Goal: Task Accomplishment & Management: Manage account settings

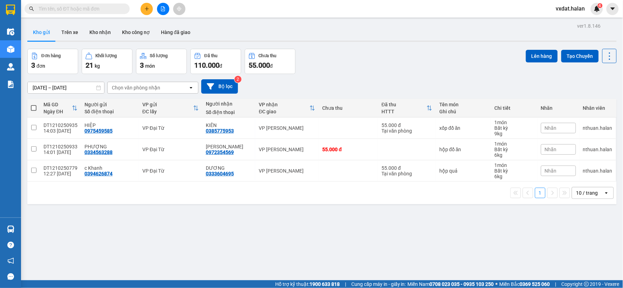
click at [36, 109] on span at bounding box center [34, 108] width 6 height 6
click at [34, 105] on input "checkbox" at bounding box center [34, 105] width 0 height 0
checkbox input "true"
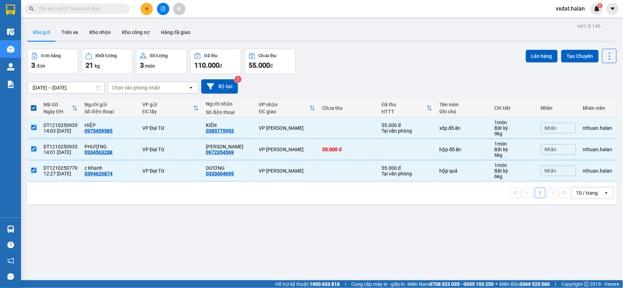
click at [530, 46] on div "ver 1.8.146 Kho gửi Trên xe Kho nhận Kho công nợ Hàng đã giao Đơn hàng 3 đơn Kh…" at bounding box center [322, 165] width 595 height 288
click at [532, 57] on button "Lên hàng" at bounding box center [542, 56] width 32 height 13
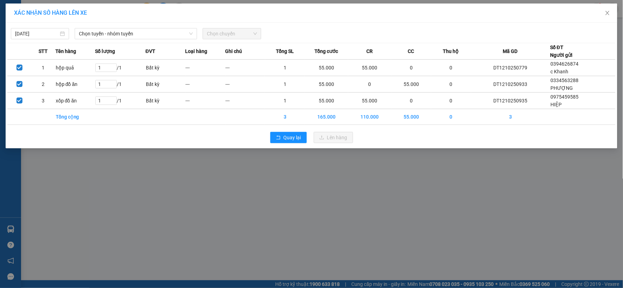
click at [142, 40] on div "[DATE] Chọn tuyến - nhóm tuyến Chọn chuyến STT Tên hàng Số lượng ĐVT Loại hàng …" at bounding box center [312, 86] width 612 height 126
click at [142, 37] on span "Chọn tuyến - nhóm tuyến" at bounding box center [136, 33] width 114 height 11
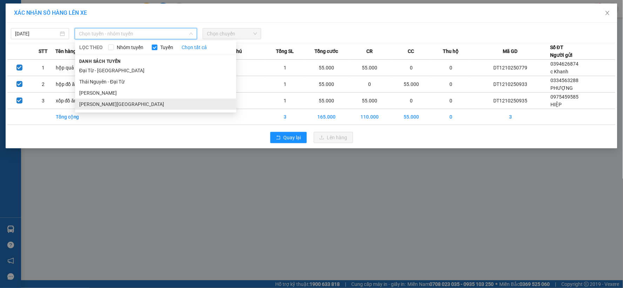
click at [133, 104] on li "[PERSON_NAME][GEOGRAPHIC_DATA]" at bounding box center [155, 104] width 161 height 11
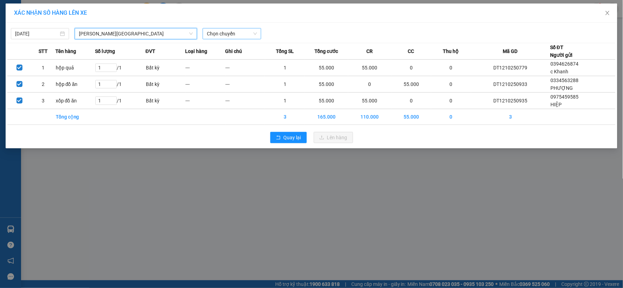
click at [251, 34] on span "Chọn chuyến" at bounding box center [232, 33] width 50 height 11
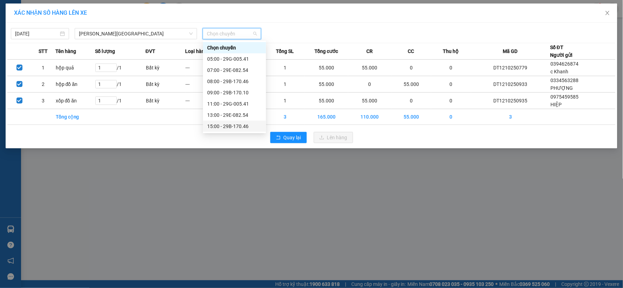
click at [225, 127] on div "15:00 - 29B-170.46" at bounding box center [234, 126] width 55 height 8
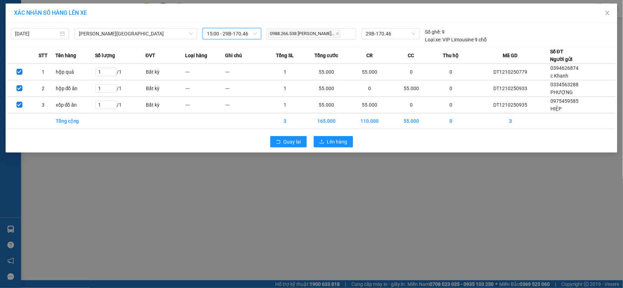
click at [242, 33] on span "15:00 - 29B-170.46" at bounding box center [232, 33] width 50 height 11
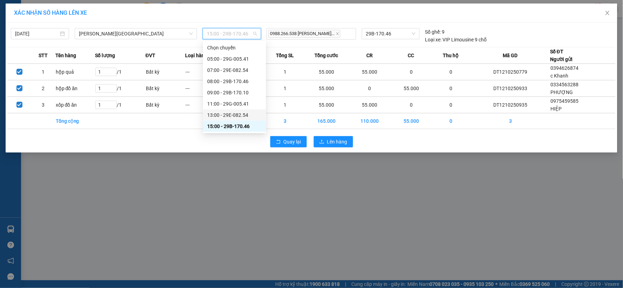
click at [232, 116] on div "13:00 - 29E-082.54" at bounding box center [234, 115] width 55 height 8
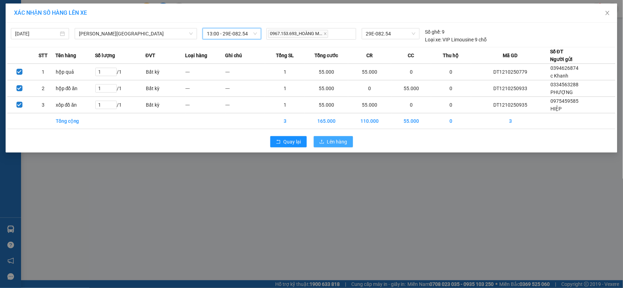
click at [325, 140] on icon "upload" at bounding box center [322, 141] width 5 height 5
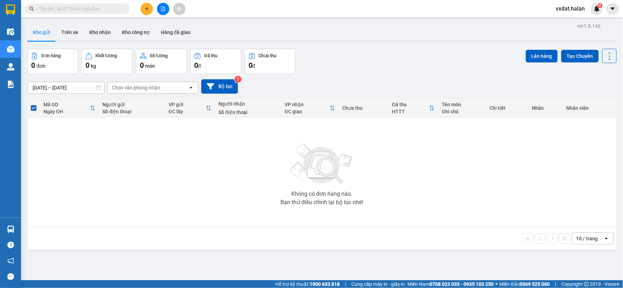
click at [87, 6] on input "text" at bounding box center [80, 9] width 83 height 8
paste input "0812888883"
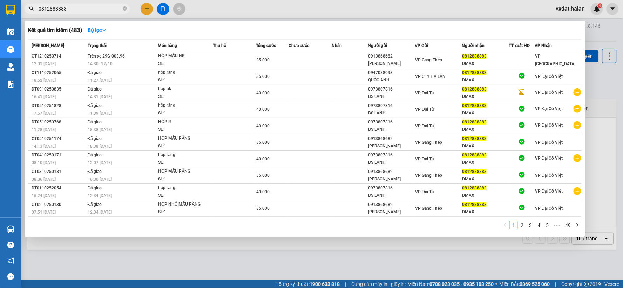
type input "0812888883"
click at [336, 18] on div at bounding box center [311, 144] width 623 height 288
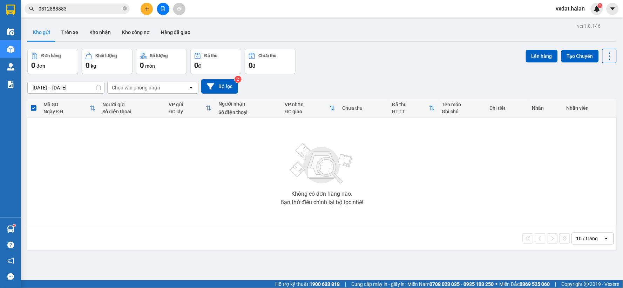
click at [236, 11] on div "Kết quả tìm kiếm ( 483 ) Bộ lọc Mã ĐH Trạng thái Món hàng Thu hộ Tổng cước Chưa…" at bounding box center [311, 9] width 623 height 18
click at [68, 32] on button "Trên xe" at bounding box center [70, 32] width 28 height 17
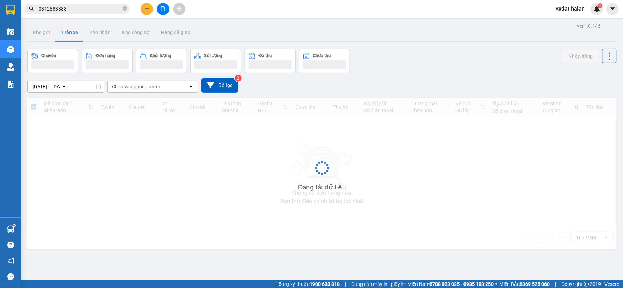
click at [454, 66] on div "Chuyến Đơn hàng Khối lượng Số lượng Đã thu Chưa thu Nhập hàng" at bounding box center [322, 61] width 590 height 24
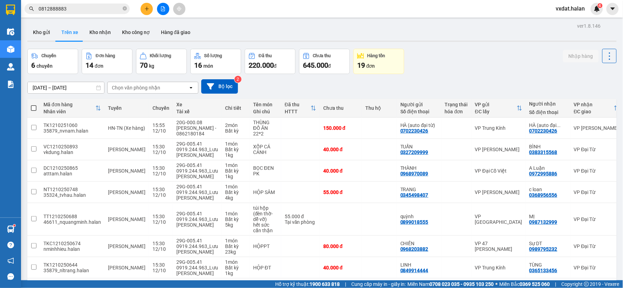
scroll to position [106, 0]
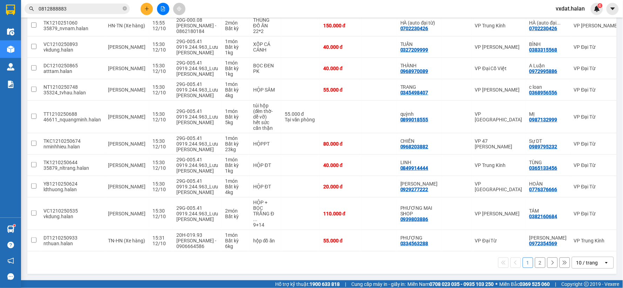
click at [535, 266] on button "2" at bounding box center [540, 263] width 11 height 11
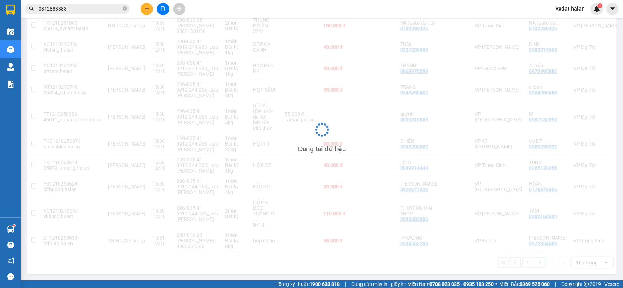
scroll to position [32, 0]
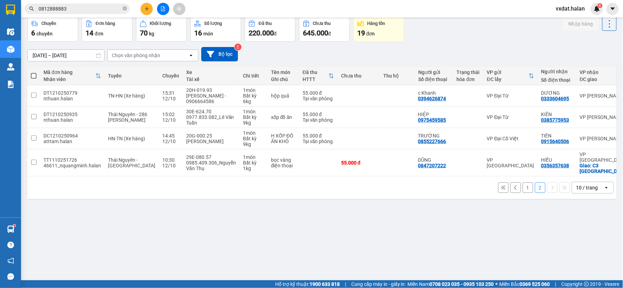
click at [293, 219] on div "ver 1.8.146 Kho gửi Trên xe Kho nhận Kho công nợ Hàng đã giao Chuyến 6 chuyến Đ…" at bounding box center [322, 133] width 595 height 288
click at [206, 183] on div "1 2 10 / trang open" at bounding box center [322, 188] width 584 height 12
click at [272, 240] on div "ver 1.8.146 Kho gửi Trên xe Kho nhận Kho công nợ Hàng đã giao Chuyến 6 chuyến Đ…" at bounding box center [322, 133] width 595 height 288
click at [447, 52] on div "[DATE] – [DATE] Press the down arrow key to interact with the calendar and sele…" at bounding box center [322, 54] width 590 height 14
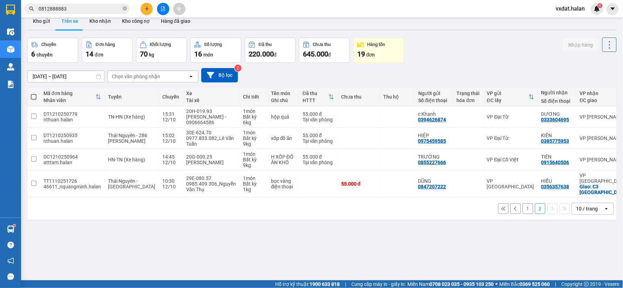
scroll to position [0, 0]
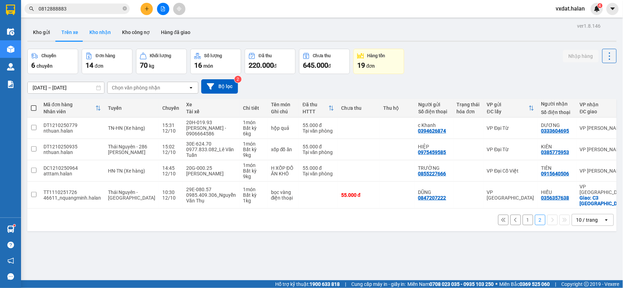
click at [89, 31] on button "Kho nhận" at bounding box center [100, 32] width 33 height 17
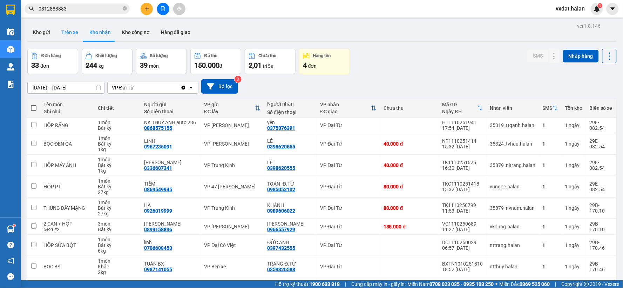
click at [60, 33] on button "Trên xe" at bounding box center [70, 32] width 28 height 17
type input "[DATE] – [DATE]"
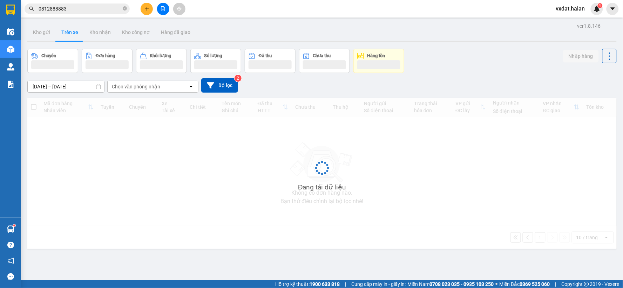
click at [432, 70] on div "Chuyến Đơn hàng Khối lượng Số lượng Đã thu Chưa thu Hàng tồn Nhập hàng" at bounding box center [322, 61] width 590 height 24
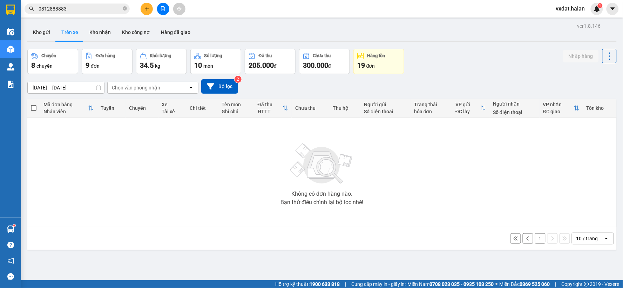
click at [447, 67] on div "Chuyến 8 chuyến Đơn hàng 9 đơn Khối lượng 34.5 kg Số lượng 10 món Đã thu 205.00…" at bounding box center [322, 61] width 590 height 25
click at [535, 238] on button "1" at bounding box center [540, 238] width 11 height 11
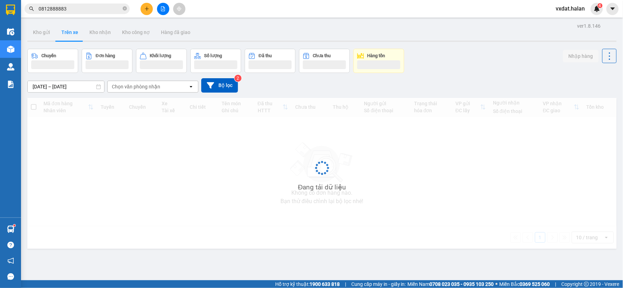
click at [472, 72] on div "Chuyến Đơn hàng Khối lượng Số lượng Đã thu Chưa thu Hàng tồn Nhập hàng" at bounding box center [322, 61] width 590 height 24
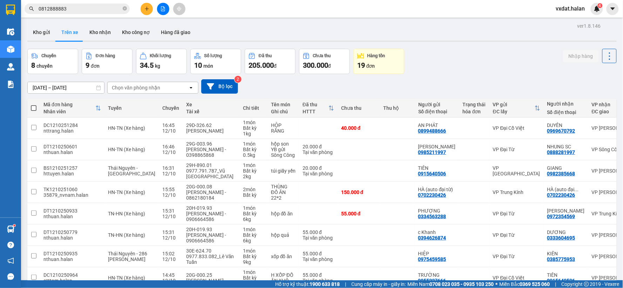
click at [422, 64] on div "Chuyến 8 chuyến Đơn hàng 9 đơn Khối lượng 34.5 kg Số lượng 10 món Đã thu 205.00…" at bounding box center [322, 61] width 590 height 25
click at [434, 49] on div "Chuyến 8 chuyến Đơn hàng 9 đơn Khối lượng 34.5 kg Số lượng 10 món Đã thu 205.00…" at bounding box center [322, 61] width 590 height 25
click at [39, 38] on button "Kho gửi" at bounding box center [41, 32] width 28 height 17
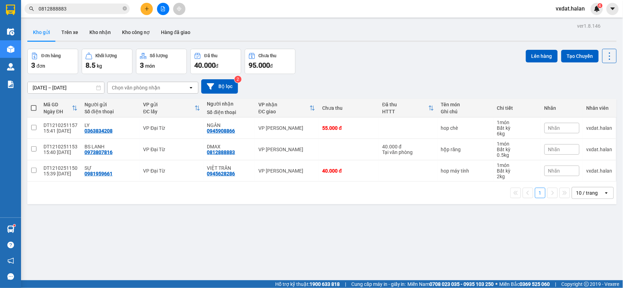
click at [35, 109] on span at bounding box center [34, 108] width 6 height 6
click at [34, 105] on input "checkbox" at bounding box center [34, 105] width 0 height 0
checkbox input "true"
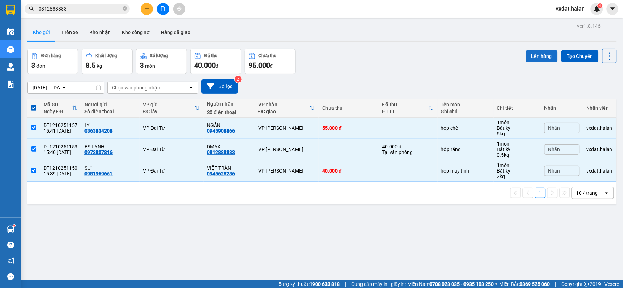
click at [530, 54] on button "Lên hàng" at bounding box center [542, 56] width 32 height 13
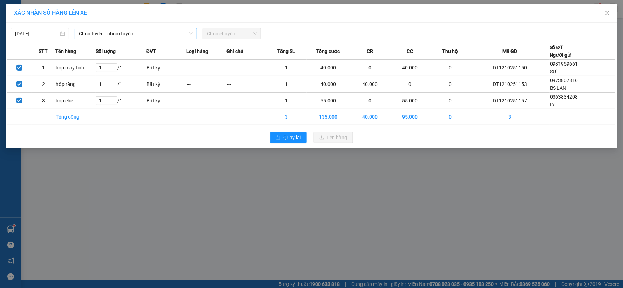
click at [142, 33] on span "Chọn tuyến - nhóm tuyến" at bounding box center [136, 33] width 114 height 11
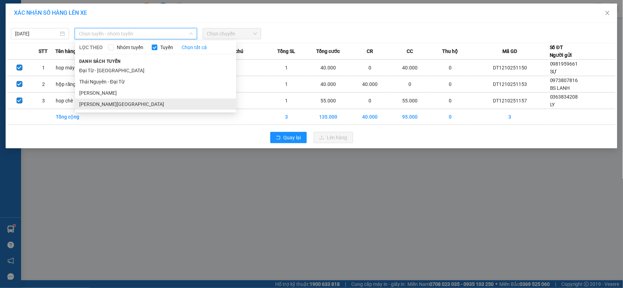
click at [118, 99] on li "[PERSON_NAME][GEOGRAPHIC_DATA]" at bounding box center [155, 104] width 161 height 11
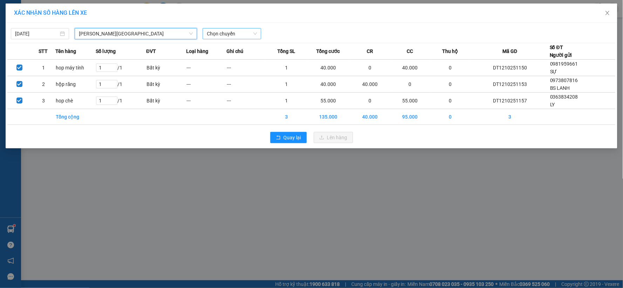
click at [240, 35] on span "Chọn chuyến" at bounding box center [232, 33] width 50 height 11
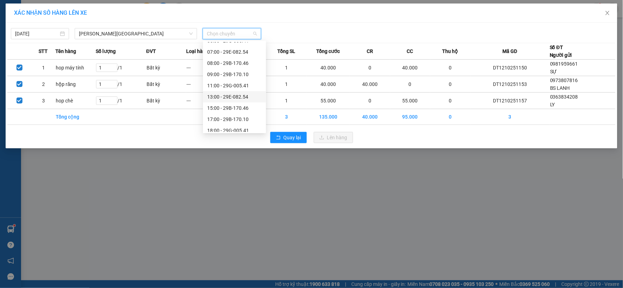
scroll to position [34, 0]
click at [233, 93] on div "15:00 - 29B-170.46" at bounding box center [234, 93] width 55 height 8
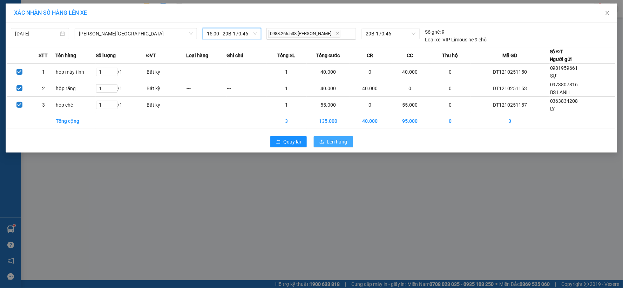
click at [326, 141] on button "Lên hàng" at bounding box center [333, 141] width 39 height 11
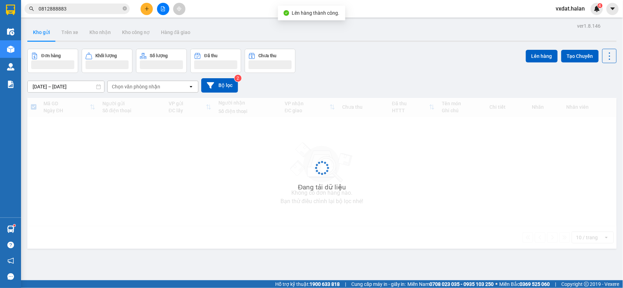
click at [369, 66] on div "Đơn hàng Khối lượng Số lượng Đã thu Chưa thu Lên hàng Tạo Chuyến" at bounding box center [322, 61] width 590 height 24
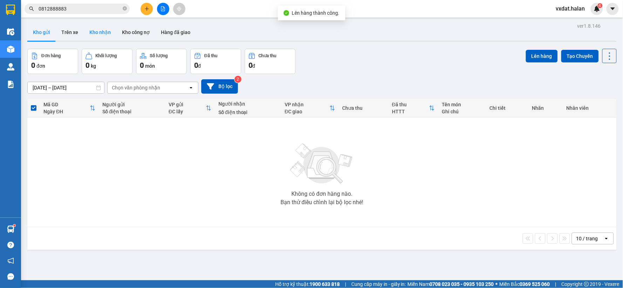
click at [91, 27] on button "Kho nhận" at bounding box center [100, 32] width 33 height 17
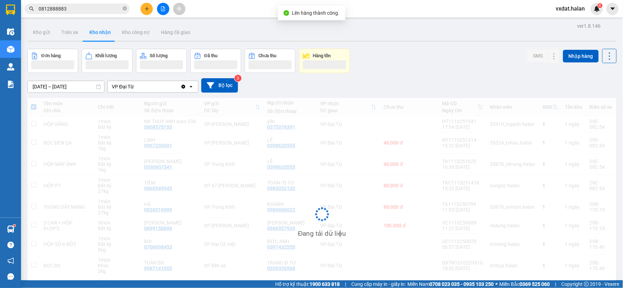
click at [418, 74] on div "[DATE] – [DATE] Press the down arrow key to interact with the calendar and sele…" at bounding box center [322, 85] width 590 height 25
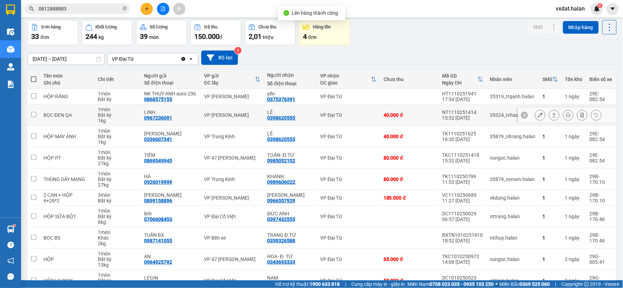
scroll to position [75, 0]
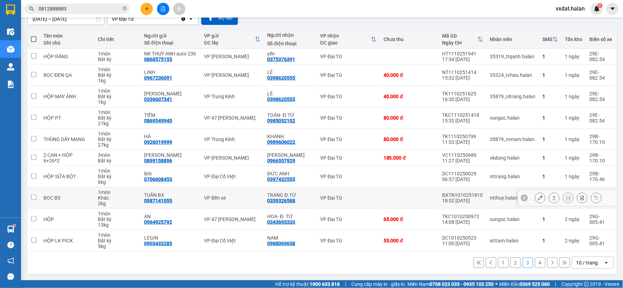
click at [552, 199] on icon at bounding box center [554, 197] width 5 height 5
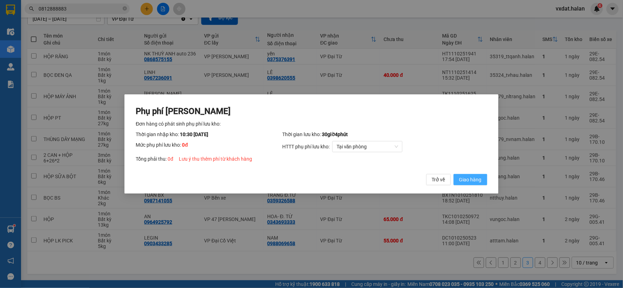
click at [478, 178] on span "Giao hàng" at bounding box center [471, 180] width 22 height 8
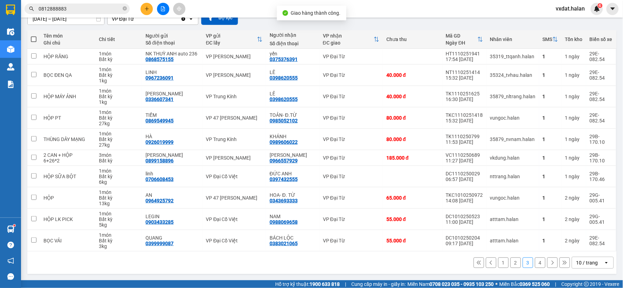
click at [537, 261] on button "4" at bounding box center [540, 263] width 11 height 11
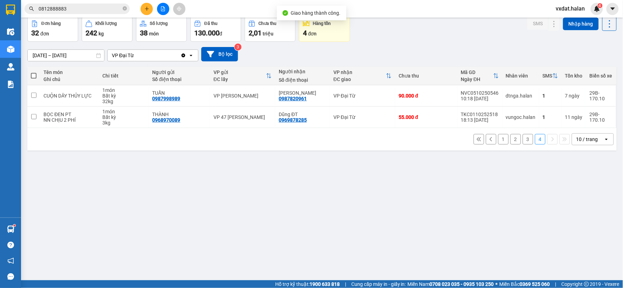
click at [515, 139] on button "2" at bounding box center [516, 139] width 11 height 11
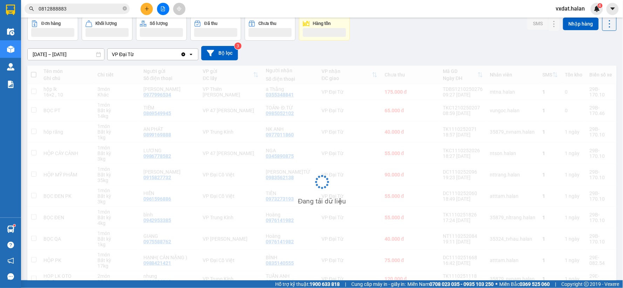
click at [455, 54] on div "[DATE] – [DATE] Press the down arrow key to interact with the calendar and sele…" at bounding box center [322, 53] width 590 height 14
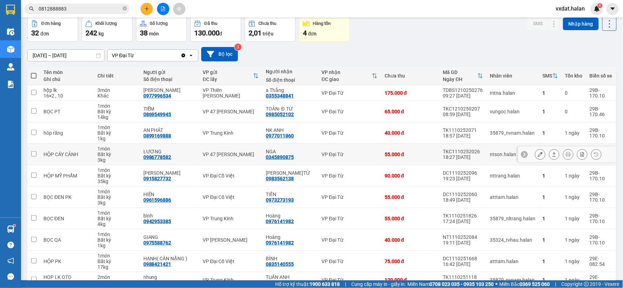
scroll to position [69, 0]
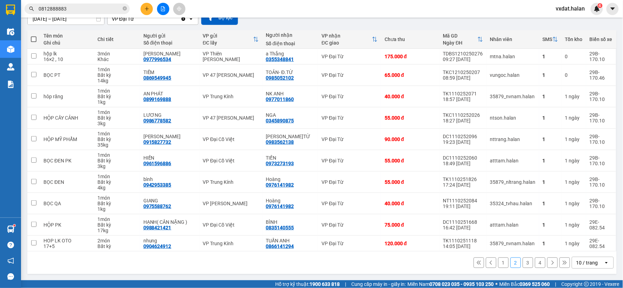
click at [501, 263] on button "1" at bounding box center [504, 263] width 11 height 11
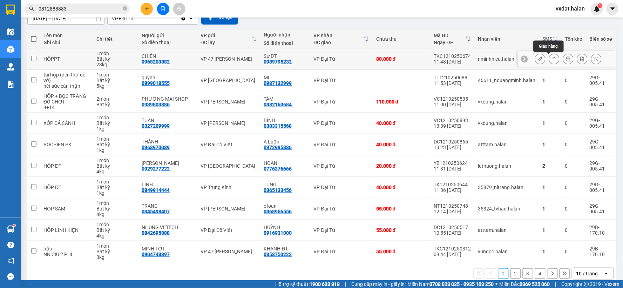
click at [552, 60] on button at bounding box center [555, 59] width 10 height 12
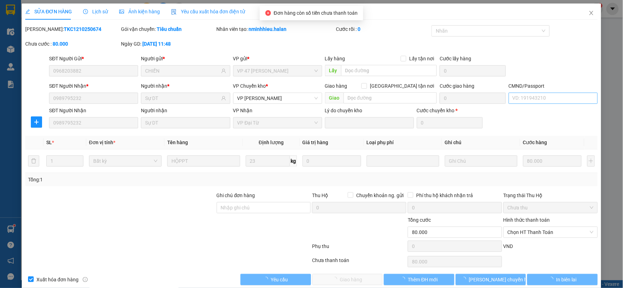
type input "0968203882"
type input "CHIẾN"
type input "0989795232"
type input "Sự DT"
type input "0"
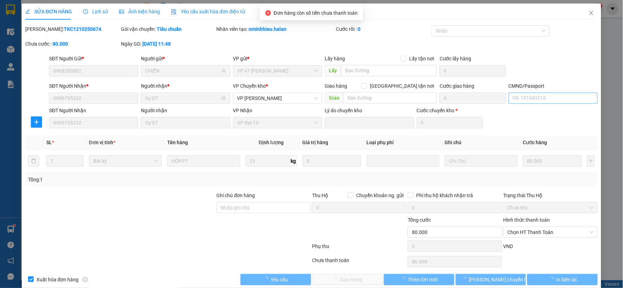
type input "80.000"
click at [522, 232] on span "Chọn HT Thanh Toán" at bounding box center [551, 232] width 86 height 11
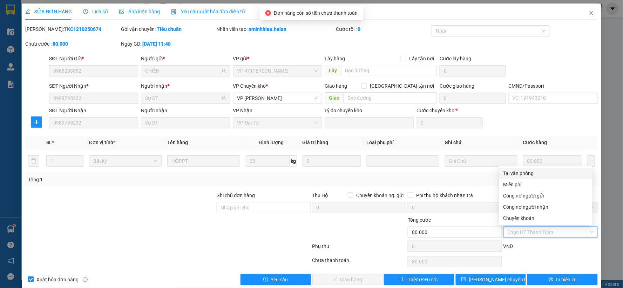
click at [529, 172] on div "Tại văn phòng" at bounding box center [546, 173] width 85 height 8
type input "0"
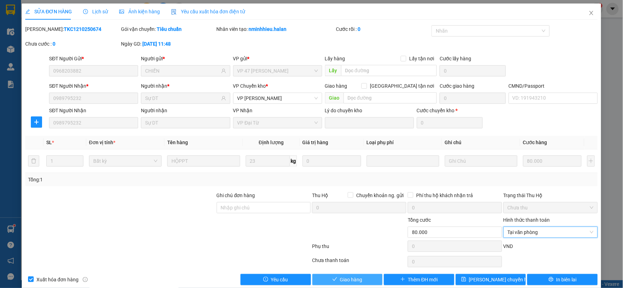
click at [366, 278] on button "Giao hàng" at bounding box center [348, 279] width 71 height 11
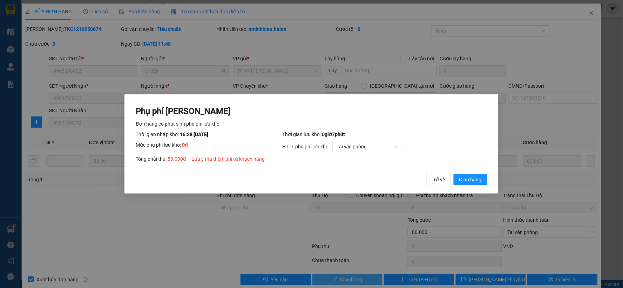
click at [454, 174] on button "Giao hàng" at bounding box center [471, 179] width 34 height 11
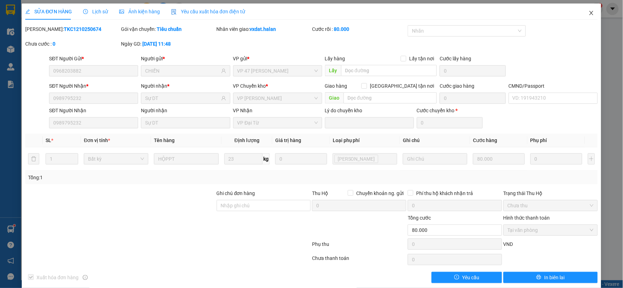
click at [582, 15] on span "Close" at bounding box center [592, 14] width 20 height 20
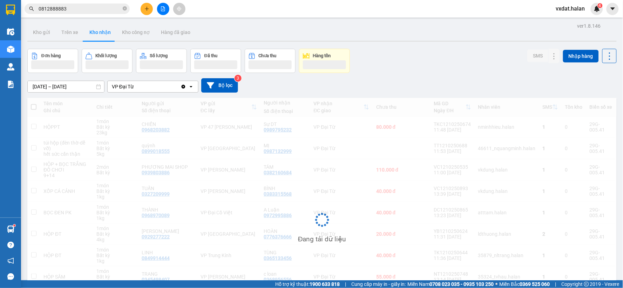
click at [441, 68] on div "Đơn hàng Khối lượng Số lượng Đã thu Chưa thu Hàng tồn SMS Nhập hàng" at bounding box center [322, 61] width 590 height 24
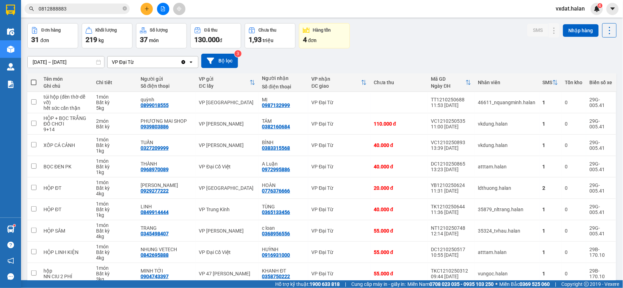
scroll to position [39, 0]
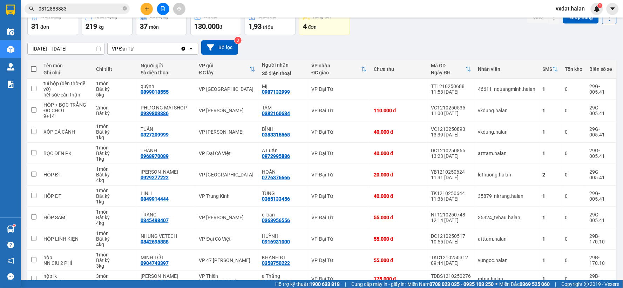
click at [416, 36] on div "[DATE] – [DATE] Press the down arrow key to interact with the calendar and sele…" at bounding box center [322, 47] width 590 height 25
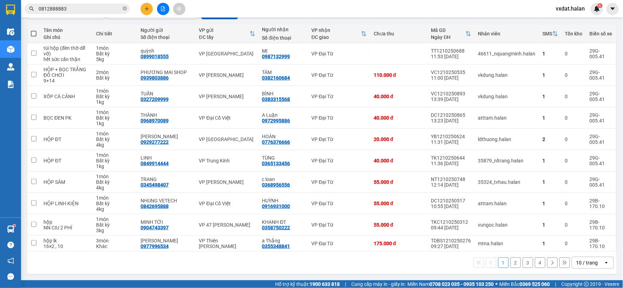
click at [535, 258] on button "4" at bounding box center [540, 263] width 11 height 11
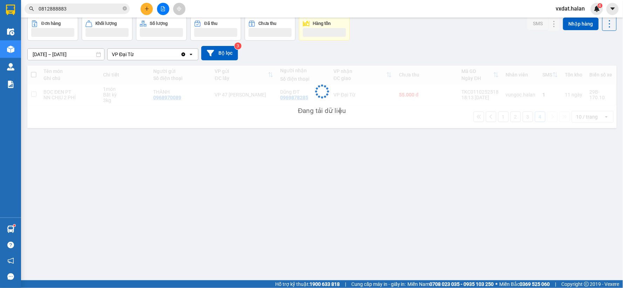
scroll to position [32, 0]
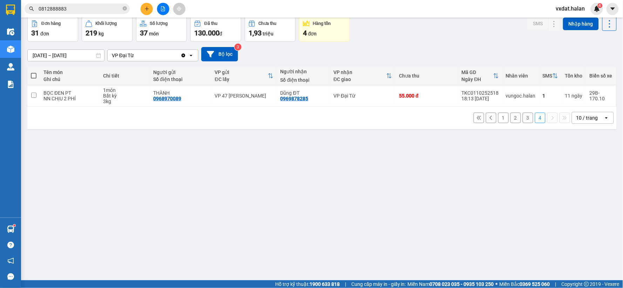
click at [524, 121] on button "3" at bounding box center [528, 118] width 11 height 11
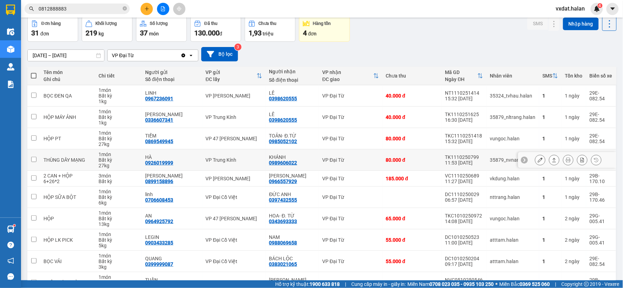
scroll to position [75, 0]
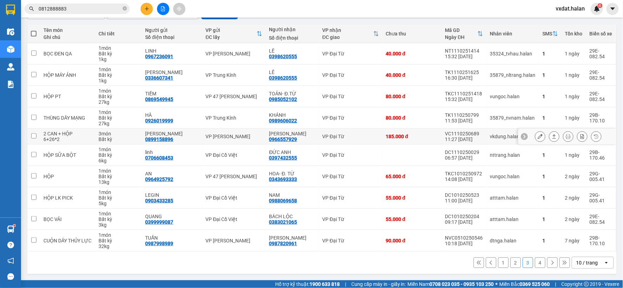
click at [290, 138] on div "0966557929" at bounding box center [283, 139] width 28 height 6
copy div "0966557929"
click at [84, 8] on input "0812888883" at bounding box center [80, 9] width 83 height 8
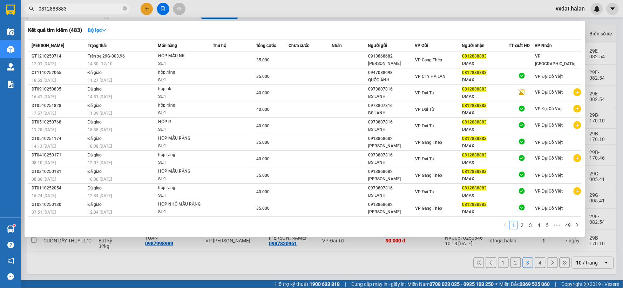
click at [84, 8] on input "0812888883" at bounding box center [80, 9] width 83 height 8
paste input "966557929"
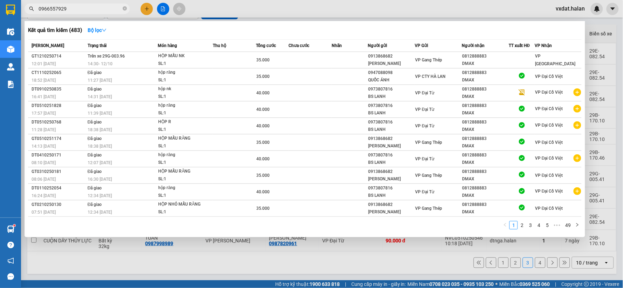
type input "0966557929"
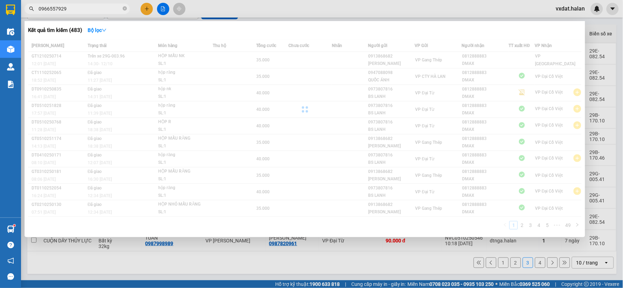
click at [148, 29] on div "Kết quả tìm kiếm ( 483 ) Bộ lọc" at bounding box center [305, 30] width 554 height 11
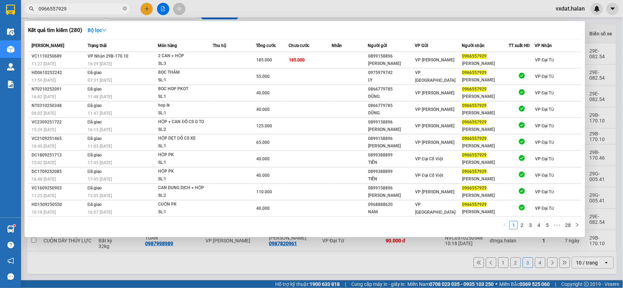
click at [148, 29] on div "Kết quả tìm kiếm ( 280 ) Bộ lọc" at bounding box center [305, 30] width 554 height 11
click at [271, 8] on div at bounding box center [311, 144] width 623 height 288
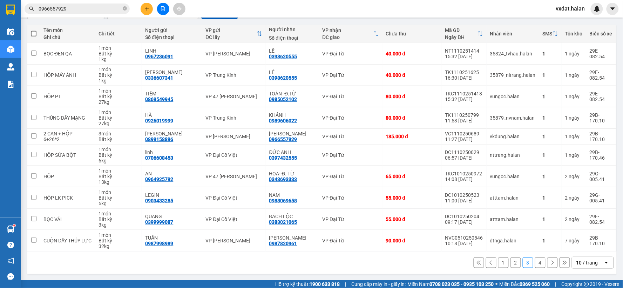
click at [503, 263] on div "1 2 3 4 10 / trang open" at bounding box center [322, 263] width 584 height 12
click at [499, 259] on button "1" at bounding box center [504, 263] width 11 height 11
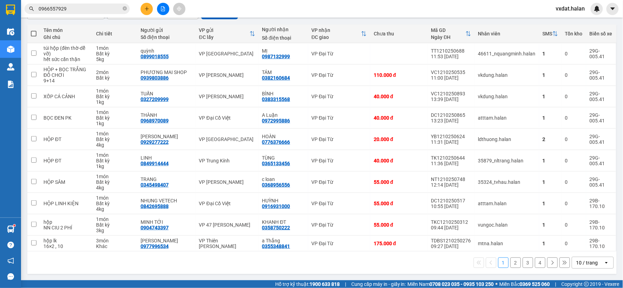
click at [309, 261] on div "1 2 3 4 10 / trang open" at bounding box center [322, 263] width 584 height 12
click at [393, 7] on div "Kết quả tìm kiếm ( 280 ) Bộ lọc Mã ĐH Trạng thái Món hàng Thu hộ Tổng cước Chưa…" at bounding box center [311, 9] width 623 height 18
click at [391, 9] on div "Kết quả tìm kiếm ( 280 ) Bộ lọc Mã ĐH Trạng thái Món hàng Thu hộ Tổng cước Chưa…" at bounding box center [311, 9] width 623 height 18
click at [449, 13] on div "Kết quả tìm kiếm ( 280 ) Bộ lọc Mã ĐH Trạng thái Món hàng Thu hộ Tổng cước Chưa…" at bounding box center [311, 9] width 623 height 18
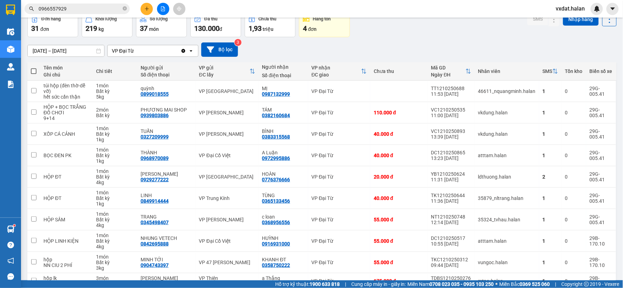
scroll to position [0, 0]
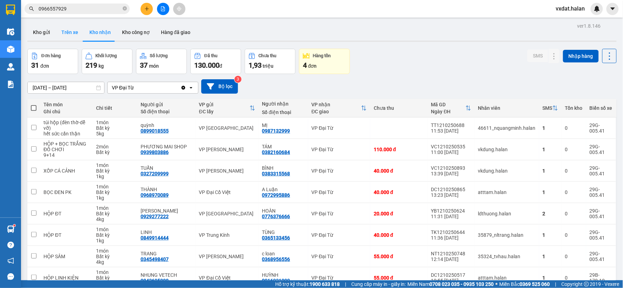
click at [76, 34] on button "Trên xe" at bounding box center [70, 32] width 28 height 17
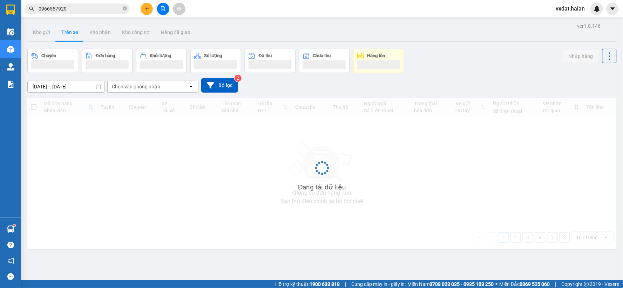
click at [455, 64] on div "Chuyến Đơn hàng Khối lượng Số lượng Đã thu Chưa thu Hàng tồn Nhập hàng" at bounding box center [322, 61] width 590 height 24
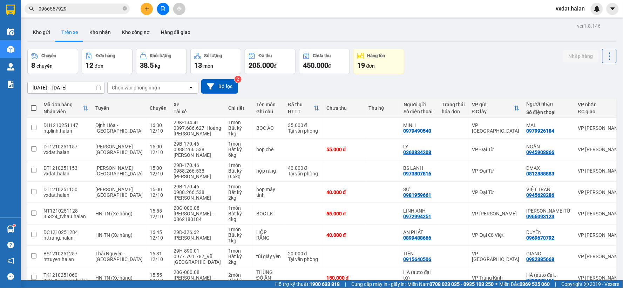
scroll to position [83, 0]
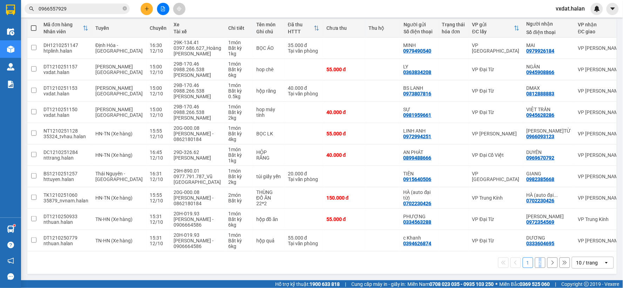
click at [535, 268] on div "1 2 10 / trang open" at bounding box center [322, 263] width 584 height 12
click at [535, 265] on button "2" at bounding box center [540, 263] width 11 height 11
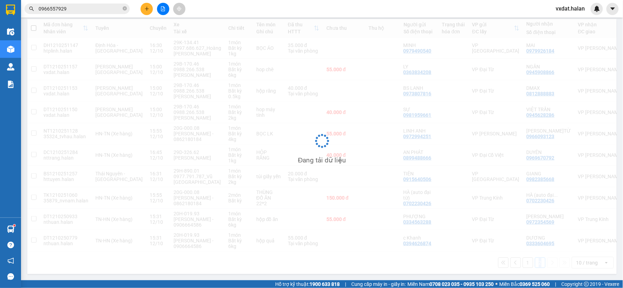
scroll to position [32, 0]
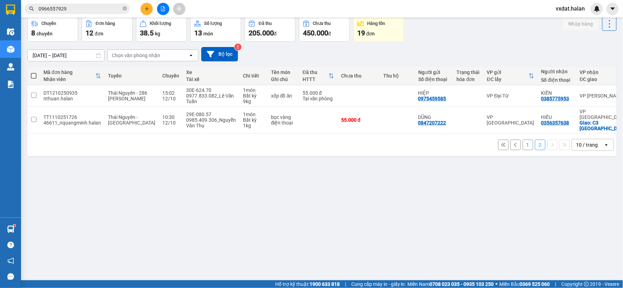
click at [499, 261] on div "ver 1.8.146 Kho gửi Trên xe Kho nhận Kho công nợ Hàng đã giao Chuyến 8 chuyến Đ…" at bounding box center [322, 133] width 595 height 288
click at [526, 144] on button "1" at bounding box center [528, 145] width 11 height 11
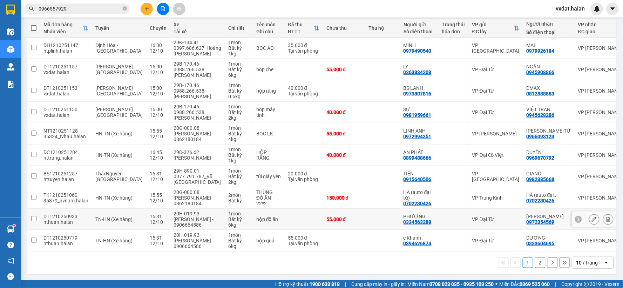
scroll to position [83, 0]
click at [535, 264] on button "2" at bounding box center [540, 263] width 11 height 11
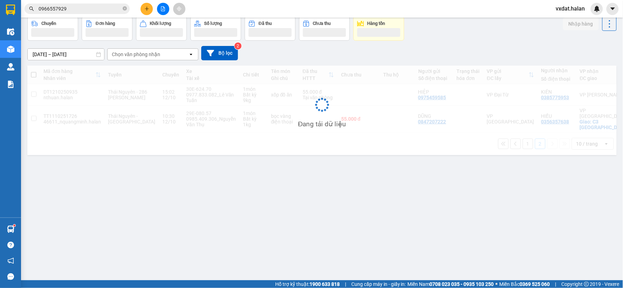
scroll to position [32, 0]
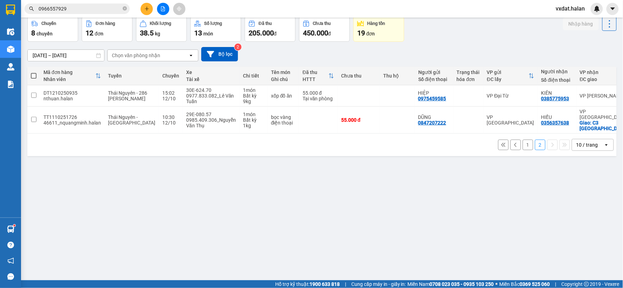
click at [527, 142] on button "1" at bounding box center [528, 145] width 11 height 11
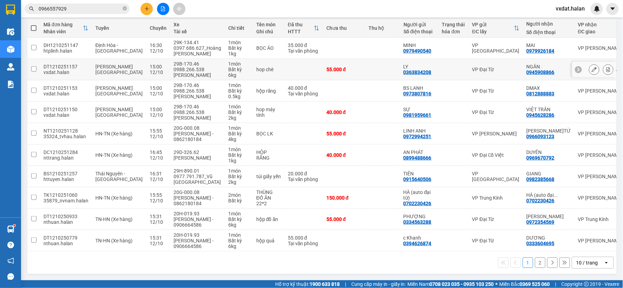
scroll to position [0, 0]
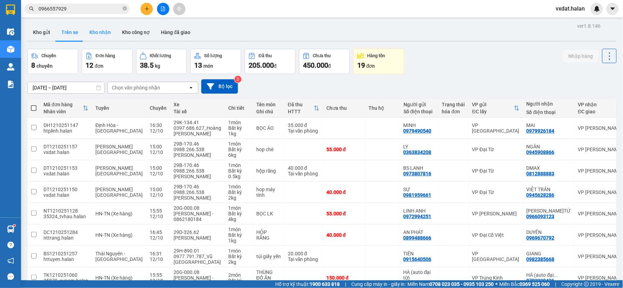
click at [110, 29] on button "Kho nhận" at bounding box center [100, 32] width 33 height 17
type input "[DATE] – [DATE]"
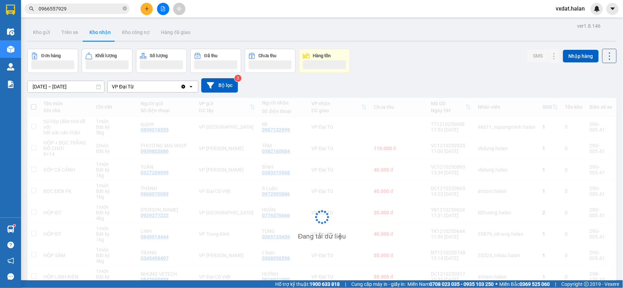
click at [457, 48] on div "ver 1.8.146 Kho gửi Trên xe Kho nhận Kho công nợ Hàng đã giao Đơn hàng Khối lượ…" at bounding box center [322, 185] width 595 height 329
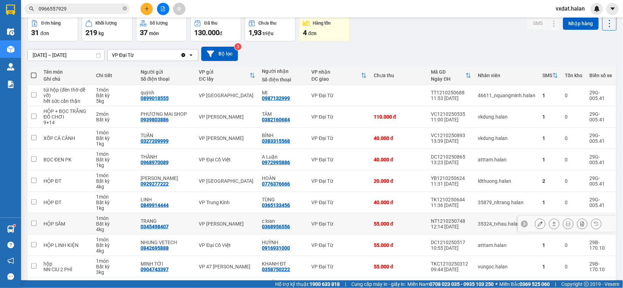
scroll to position [75, 0]
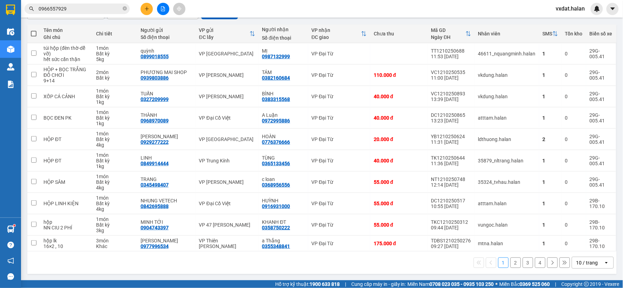
click at [535, 266] on button "4" at bounding box center [540, 263] width 11 height 11
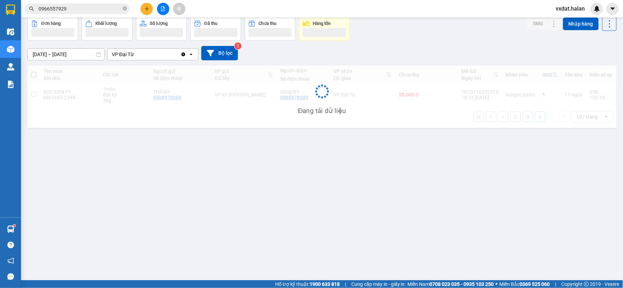
scroll to position [32, 0]
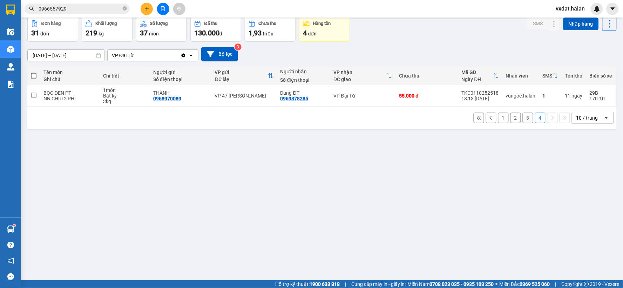
click at [529, 115] on div "1 2 3 4 10 / trang open" at bounding box center [322, 118] width 584 height 12
click at [528, 118] on div "1 2 3 4 10 / trang open" at bounding box center [322, 118] width 584 height 12
click at [527, 119] on button "3" at bounding box center [528, 118] width 11 height 11
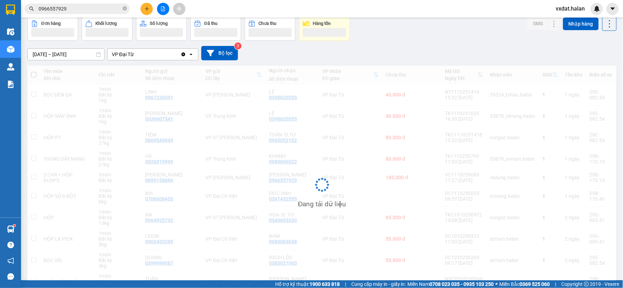
click at [503, 41] on div "[DATE] – [DATE] Press the down arrow key to interact with the calendar and sele…" at bounding box center [322, 53] width 590 height 25
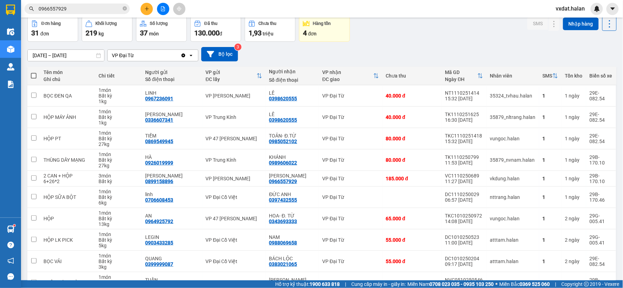
scroll to position [75, 0]
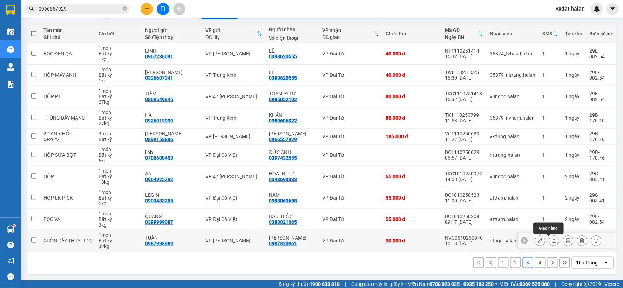
click at [552, 240] on icon at bounding box center [554, 240] width 5 height 5
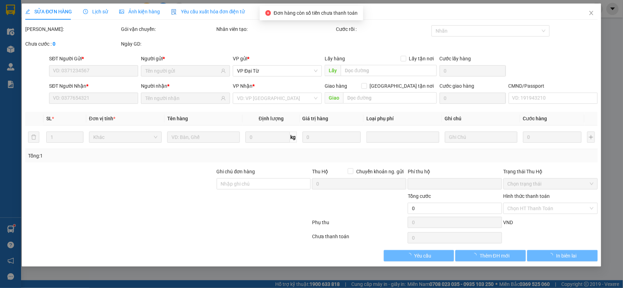
type input "0987998989"
type input "TUẤN"
type input "0987820961"
type input "[PERSON_NAME]"
type input "0"
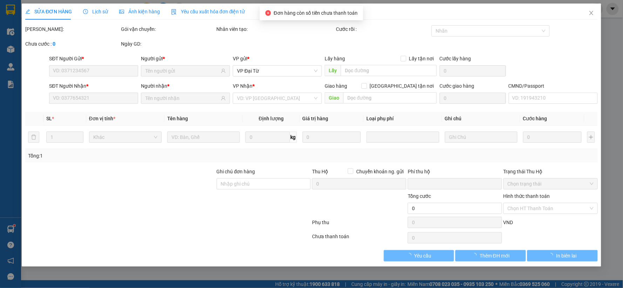
type input "90.000"
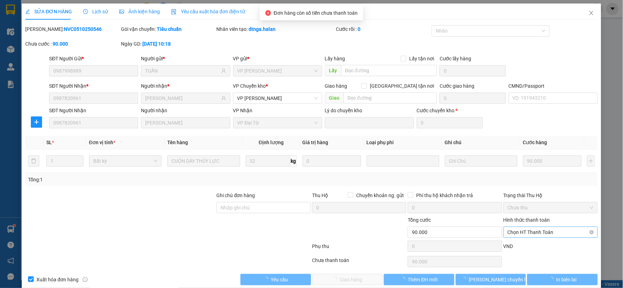
click at [534, 234] on span "Chọn HT Thanh Toán" at bounding box center [551, 232] width 86 height 11
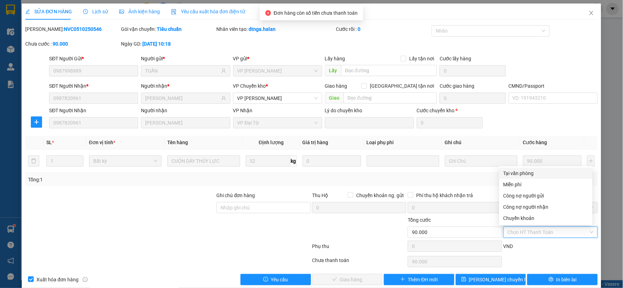
click at [511, 174] on div "Tại văn phòng" at bounding box center [546, 173] width 85 height 8
type input "0"
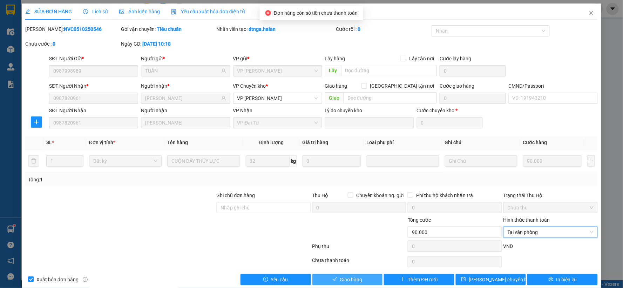
click at [333, 279] on icon "check" at bounding box center [335, 279] width 5 height 5
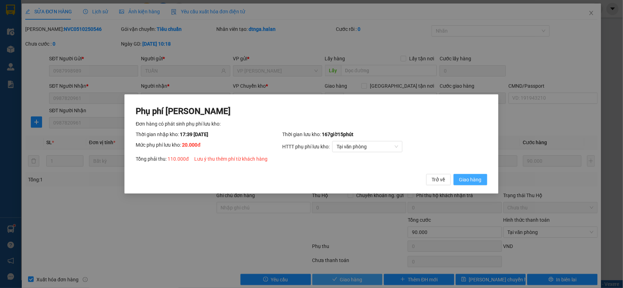
click at [471, 177] on span "Giao hàng" at bounding box center [471, 180] width 22 height 8
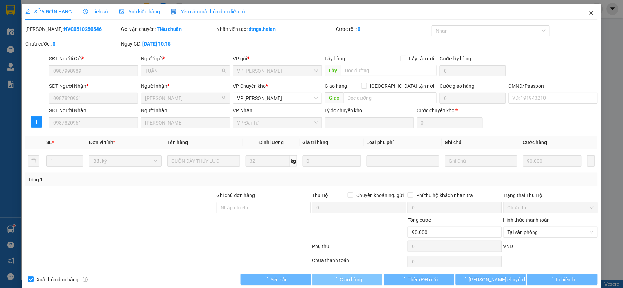
click at [589, 13] on icon "close" at bounding box center [592, 13] width 6 height 6
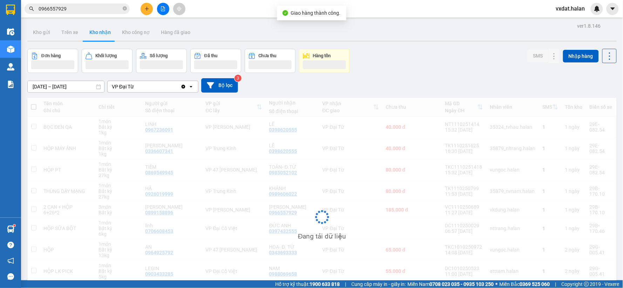
click at [434, 60] on div "Đơn hàng Khối lượng Số lượng Đã thu Chưa thu Hàng tồn SMS Nhập hàng" at bounding box center [322, 61] width 590 height 24
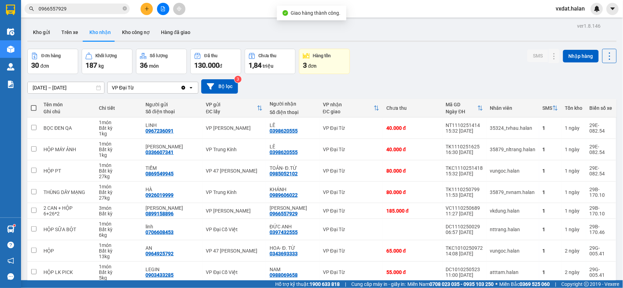
scroll to position [39, 0]
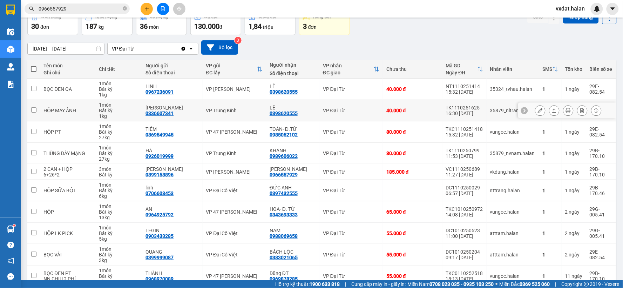
click at [286, 114] on div "0398620555" at bounding box center [284, 114] width 28 height 6
copy div "0398620555"
click at [410, 45] on div "[DATE] – [DATE] Press the down arrow key to interact with the calendar and sele…" at bounding box center [322, 47] width 590 height 14
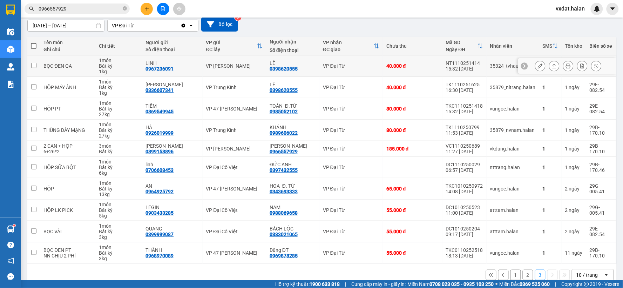
scroll to position [75, 0]
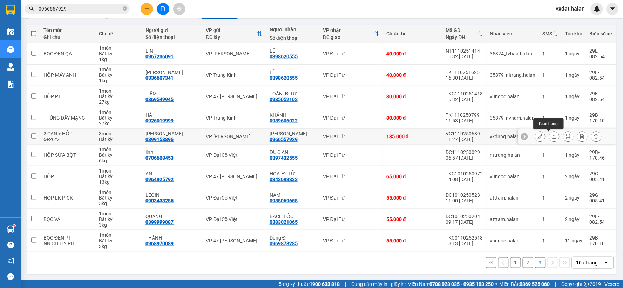
click at [552, 137] on icon at bounding box center [554, 136] width 5 height 5
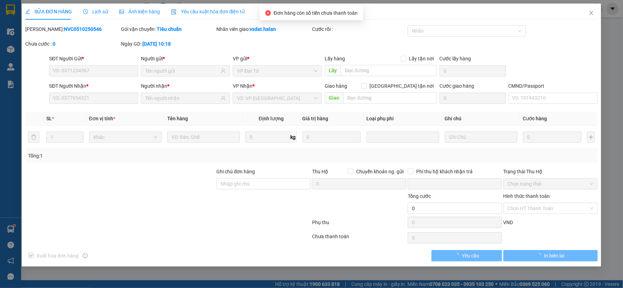
type input "0899158896"
type input "[PERSON_NAME]"
type input "0966557929"
type input "[PERSON_NAME]"
type input "0"
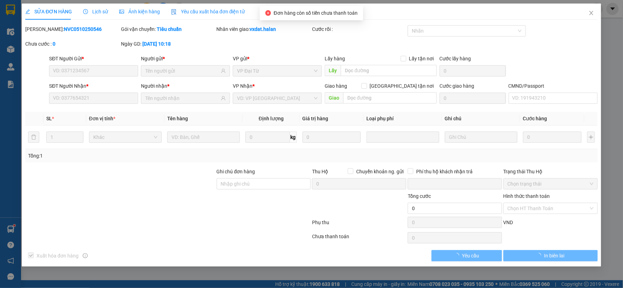
type input "185.000"
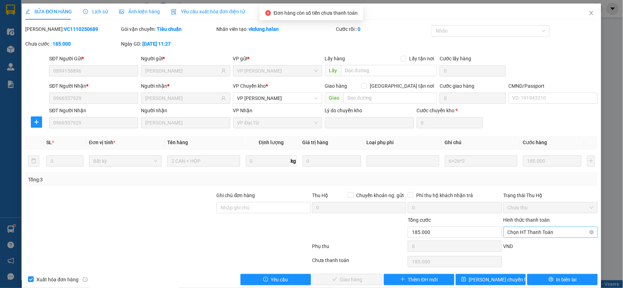
click at [547, 232] on span "Chọn HT Thanh Toán" at bounding box center [551, 232] width 86 height 11
click at [534, 174] on div "Tại văn phòng" at bounding box center [546, 173] width 85 height 8
type input "0"
click at [350, 275] on button "Giao hàng" at bounding box center [348, 279] width 71 height 11
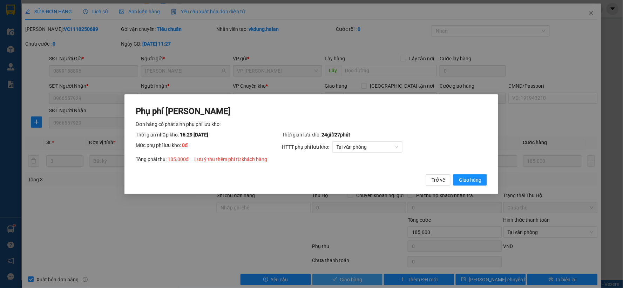
click at [454, 174] on button "Giao hàng" at bounding box center [471, 179] width 34 height 11
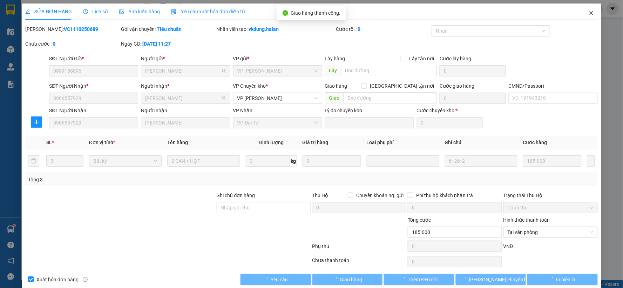
click at [590, 9] on span "Close" at bounding box center [592, 14] width 20 height 20
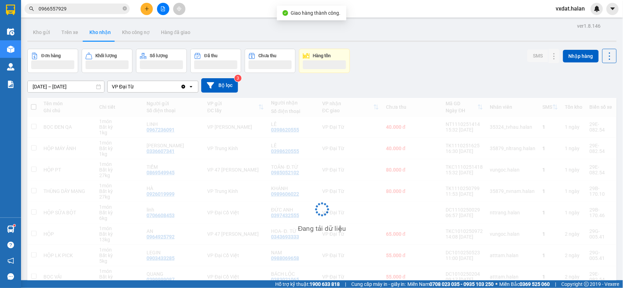
click at [453, 57] on div "Đơn hàng Khối lượng Số lượng Đã thu Chưa thu Hàng tồn SMS Nhập hàng" at bounding box center [322, 61] width 590 height 24
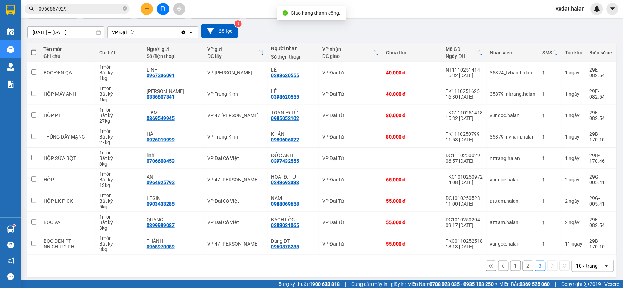
scroll to position [59, 0]
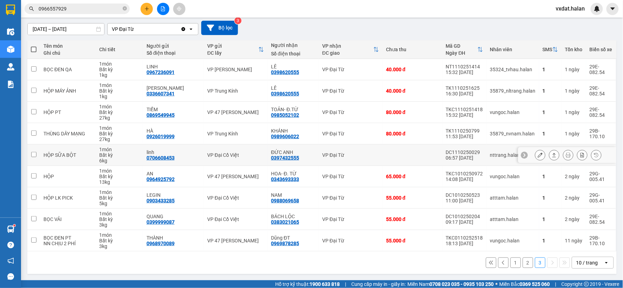
click at [285, 163] on td "ĐỨC ANH 0397432555" at bounding box center [293, 155] width 51 height 21
checkbox input "false"
click at [287, 158] on div "0397432555" at bounding box center [285, 158] width 28 height 6
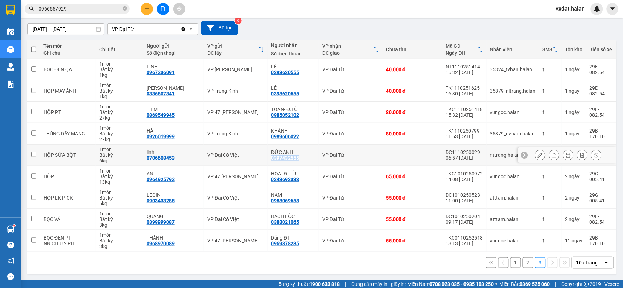
copy div "0397432555"
click at [352, 283] on span "Cung cấp máy in - giấy in:" at bounding box center [379, 284] width 55 height 8
click at [526, 267] on button "2" at bounding box center [528, 263] width 11 height 11
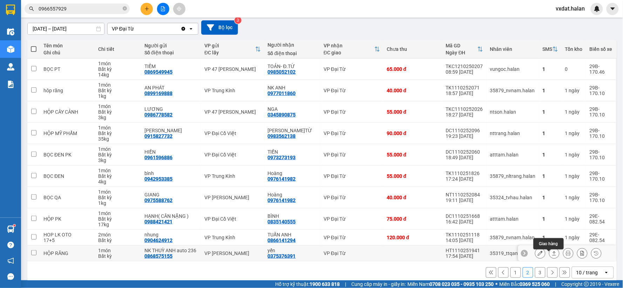
click at [552, 256] on icon at bounding box center [554, 253] width 5 height 5
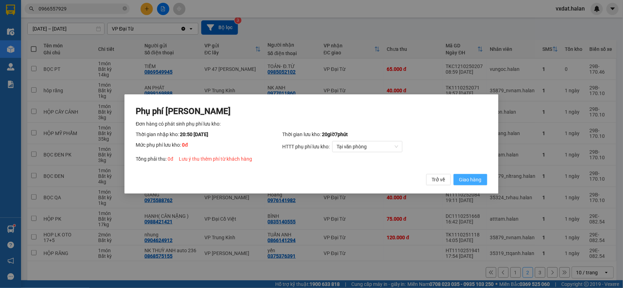
click at [474, 179] on span "Giao hàng" at bounding box center [471, 180] width 22 height 8
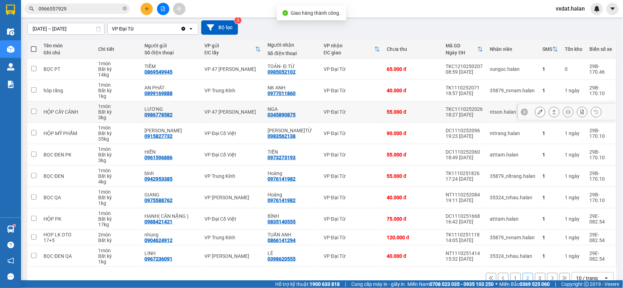
click at [552, 113] on icon at bounding box center [554, 111] width 5 height 5
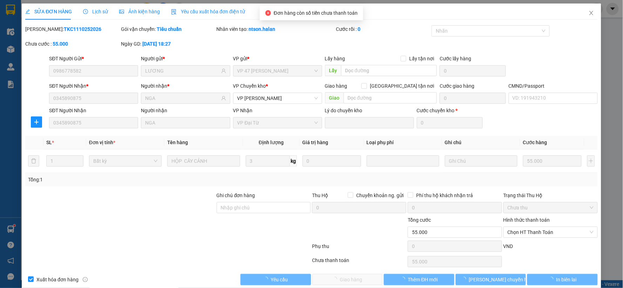
type input "0986778582"
type input "LƯƠNG"
type input "0345890875"
type input "NGA"
type input "0"
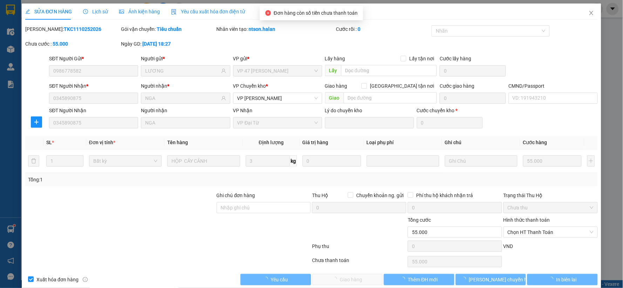
type input "55.000"
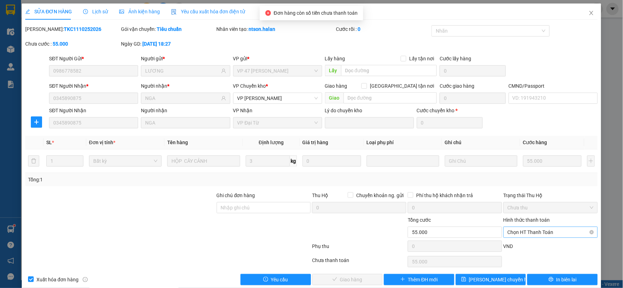
click at [521, 229] on span "Chọn HT Thanh Toán" at bounding box center [551, 232] width 86 height 11
click at [523, 176] on div "Tại văn phòng" at bounding box center [546, 173] width 85 height 8
type input "0"
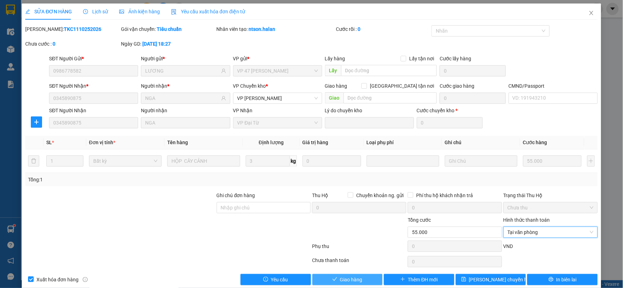
click at [348, 282] on span "Giao hàng" at bounding box center [351, 280] width 22 height 8
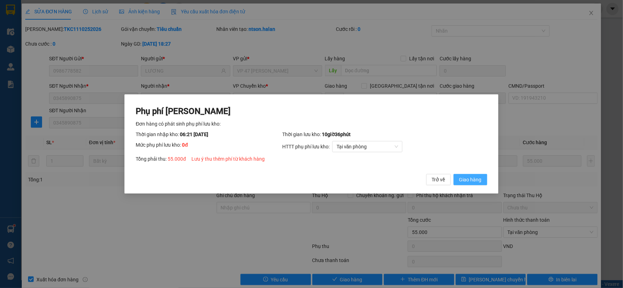
click at [485, 181] on button "Giao hàng" at bounding box center [471, 179] width 34 height 11
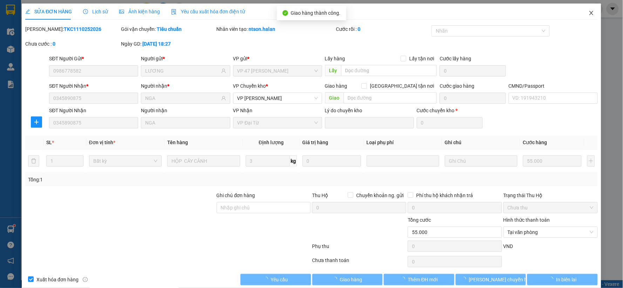
click at [589, 13] on icon "close" at bounding box center [592, 13] width 6 height 6
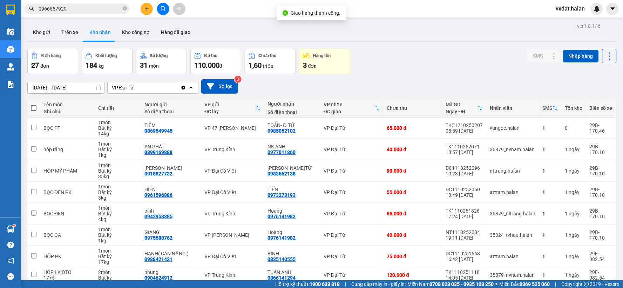
click at [454, 66] on div "Đơn hàng 27 đơn Khối lượng 184 kg Số lượng 31 món Đã thu 110.000 đ Chưa thu 1,6…" at bounding box center [322, 61] width 590 height 25
click at [439, 66] on div "Đơn hàng 27 đơn Khối lượng 184 kg Số lượng 31 món Đã thu 110.000 đ Chưa thu 1,6…" at bounding box center [322, 61] width 590 height 25
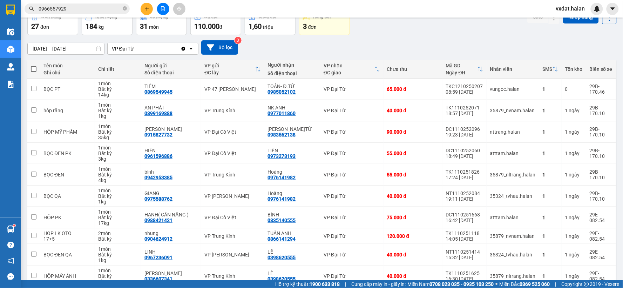
click at [443, 44] on div "[DATE] – [DATE] Press the down arrow key to interact with the calendar and sele…" at bounding box center [322, 47] width 590 height 14
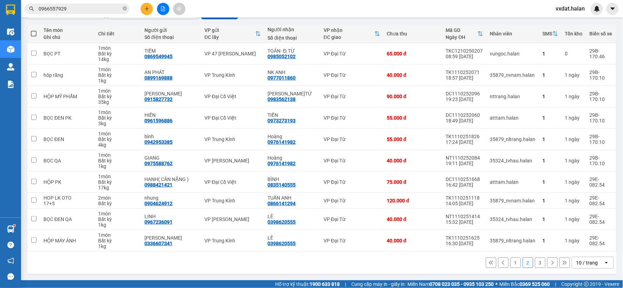
click at [223, 254] on div "1 2 3 10 / trang open" at bounding box center [322, 263] width 590 height 22
click at [512, 267] on button "1" at bounding box center [516, 263] width 11 height 11
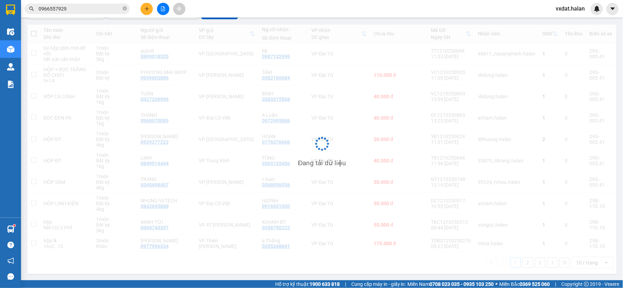
click at [314, 268] on div "Đang tải dữ liệu" at bounding box center [322, 149] width 590 height 249
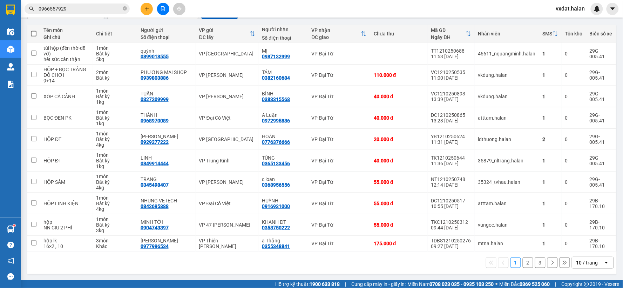
click at [460, 272] on div "1 2 3 10 / trang open" at bounding box center [322, 263] width 590 height 22
click at [523, 264] on button "2" at bounding box center [528, 263] width 11 height 11
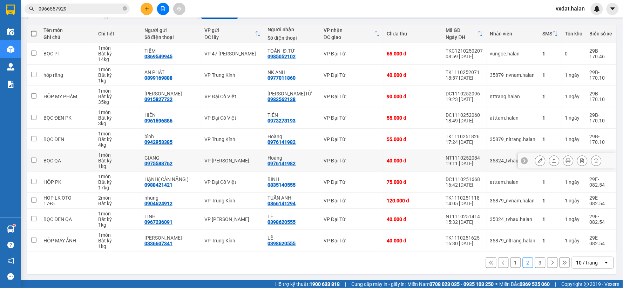
click at [292, 161] on div "0976141982" at bounding box center [282, 164] width 28 height 6
copy div "0976141982"
click at [79, 11] on input "0966557929" at bounding box center [80, 9] width 83 height 8
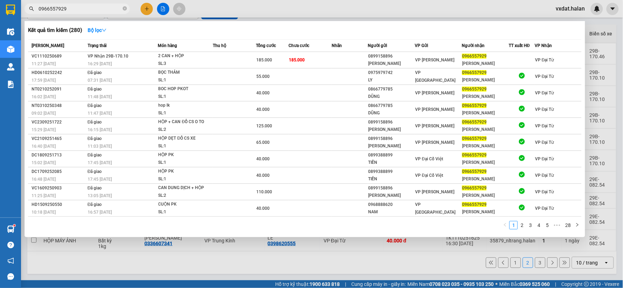
click at [79, 11] on input "0966557929" at bounding box center [80, 9] width 83 height 8
paste input "76141982"
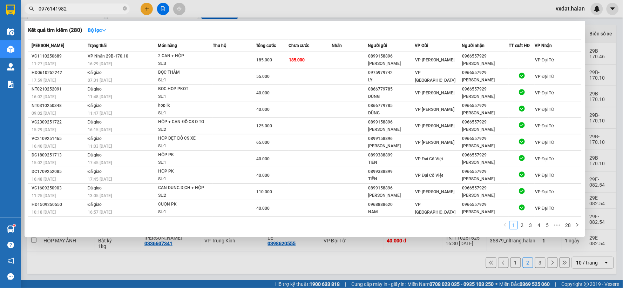
type input "0976141982"
click at [130, 23] on div "Kết quả tìm kiếm ( 280 ) Bộ lọc Mã ĐH Trạng thái Món hàng Thu hộ Tổng cước Chưa…" at bounding box center [305, 129] width 561 height 216
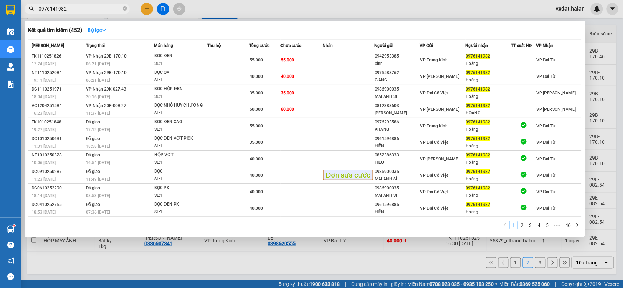
click at [334, 11] on div at bounding box center [311, 144] width 623 height 288
click at [100, 13] on span "0976141982" at bounding box center [77, 9] width 105 height 11
click at [106, 9] on input "0976141982" at bounding box center [80, 9] width 83 height 8
click at [110, 33] on button "Bộ lọc" at bounding box center [97, 30] width 30 height 11
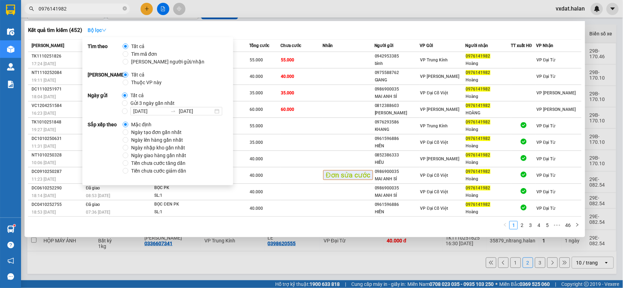
click at [102, 30] on strong "Bộ lọc" at bounding box center [97, 30] width 19 height 6
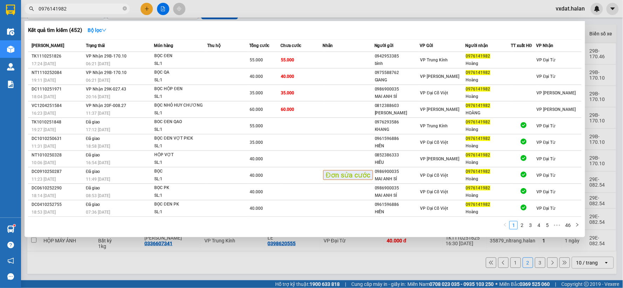
click at [341, 31] on div "Kết quả tìm kiếm ( 452 ) Bộ lọc" at bounding box center [305, 30] width 554 height 11
click at [460, 32] on div "Kết quả tìm kiếm ( 452 ) Bộ lọc" at bounding box center [305, 30] width 554 height 11
click at [288, 32] on div "Kết quả tìm kiếm ( 452 ) Bộ lọc" at bounding box center [305, 30] width 554 height 11
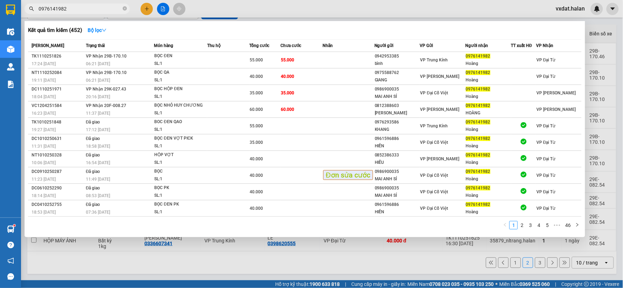
click at [332, 11] on div at bounding box center [311, 144] width 623 height 288
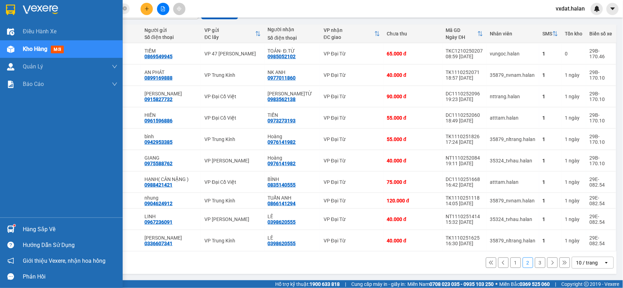
click at [18, 223] on div "Hàng sắp về" at bounding box center [61, 229] width 123 height 16
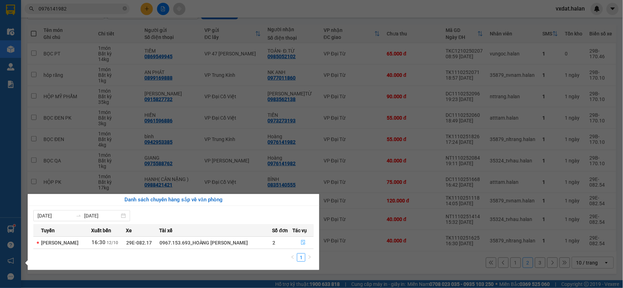
click at [302, 244] on icon "file-done" at bounding box center [303, 242] width 5 height 5
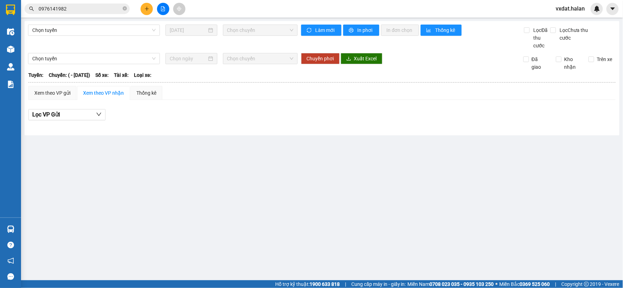
click at [303, 261] on main "Chọn tuyến [DATE] Chọn chuyến Làm mới In phơi In đơn chọn Thống kê Lọc Đã thu c…" at bounding box center [311, 140] width 623 height 280
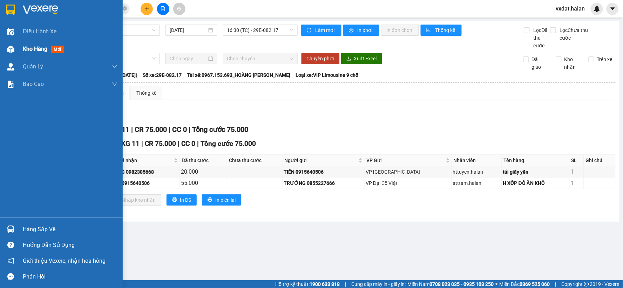
click at [51, 54] on div "Kho hàng mới" at bounding box center [70, 49] width 95 height 18
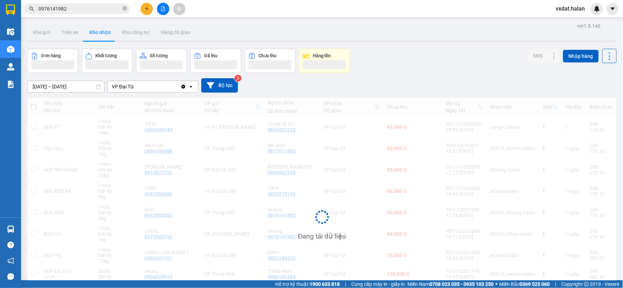
click at [416, 82] on div "[DATE] – [DATE] Press the down arrow key to interact with the calendar and sele…" at bounding box center [322, 85] width 590 height 14
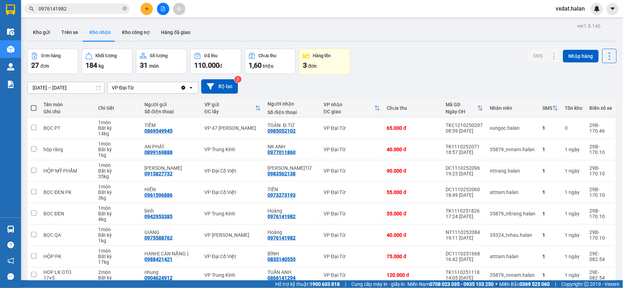
scroll to position [75, 0]
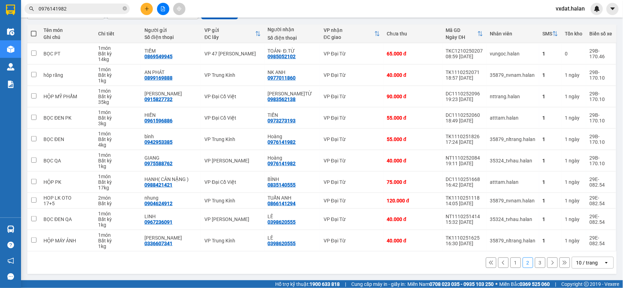
click at [511, 262] on button "1" at bounding box center [516, 263] width 11 height 11
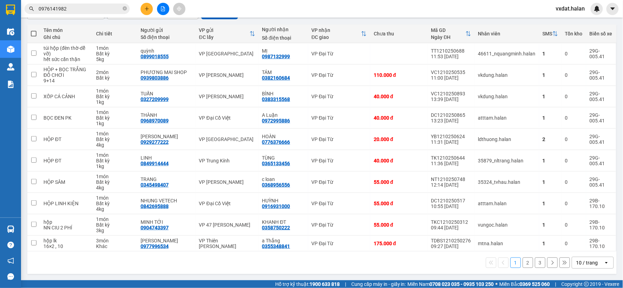
click at [226, 265] on div "1 2 3 10 / trang open" at bounding box center [322, 263] width 584 height 12
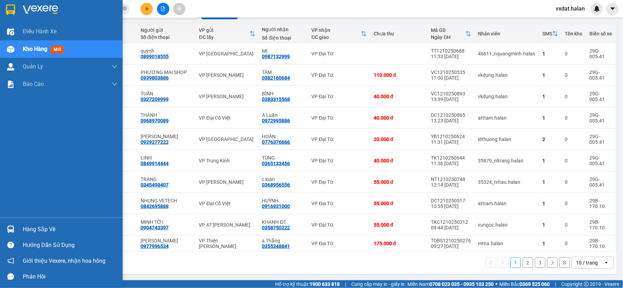
click at [4, 230] on div "Hàng sắp về" at bounding box center [61, 229] width 123 height 16
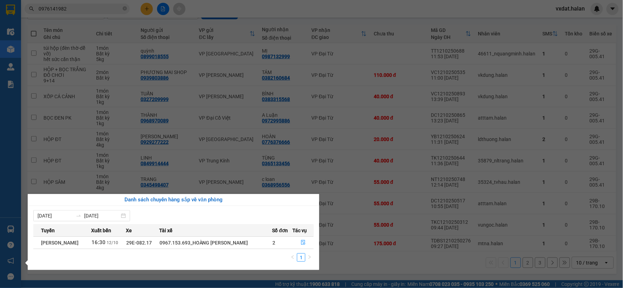
click at [361, 262] on section "Kết quả tìm kiếm ( 452 ) Bộ lọc Mã ĐH Trạng thái Món hàng Thu hộ Tổng cước Chưa…" at bounding box center [311, 144] width 623 height 288
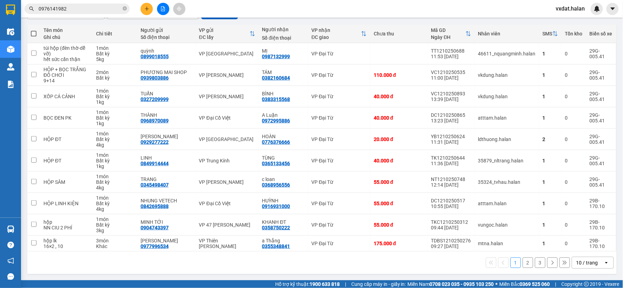
click at [152, 11] on button at bounding box center [147, 9] width 12 height 12
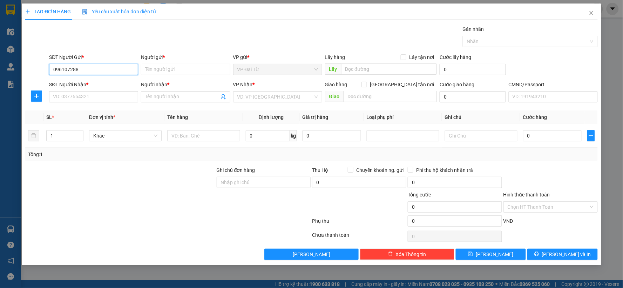
type input "0961072882"
click at [84, 86] on div "0961072882 - Hoan Đt" at bounding box center [93, 84] width 81 height 8
type input "Hoan Đt"
type input "0961072882"
click at [102, 101] on input "SĐT Người Nhận *" at bounding box center [93, 96] width 89 height 11
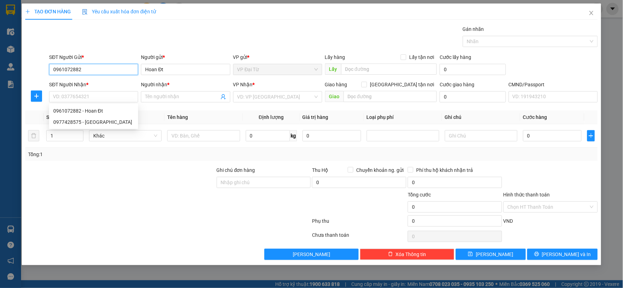
click at [103, 67] on input "0961072882" at bounding box center [93, 69] width 89 height 11
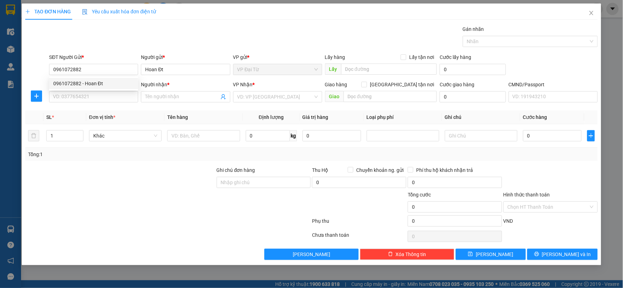
drag, startPoint x: 102, startPoint y: 68, endPoint x: 108, endPoint y: 33, distance: 35.5
click at [112, 48] on div "Gói vận chuyển * Tiêu chuẩn Gán nhãn Nhãn" at bounding box center [324, 37] width 552 height 25
click at [195, 136] on input "text" at bounding box center [203, 135] width 73 height 11
type input "v"
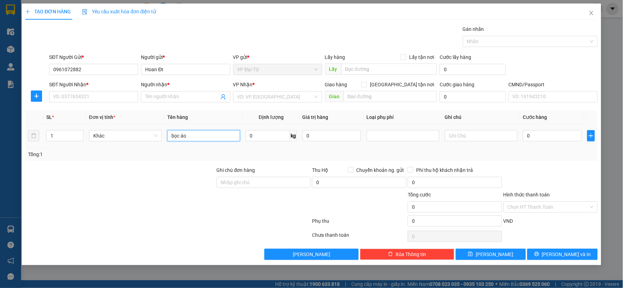
type input "bọc áo"
click at [96, 100] on input "SĐT Người Nhận *" at bounding box center [93, 96] width 89 height 11
click at [95, 104] on div "0358571854 0358571854 - [PERSON_NAME][GEOGRAPHIC_DATA]" at bounding box center [93, 111] width 89 height 14
click at [98, 97] on input "03585718" at bounding box center [93, 96] width 89 height 11
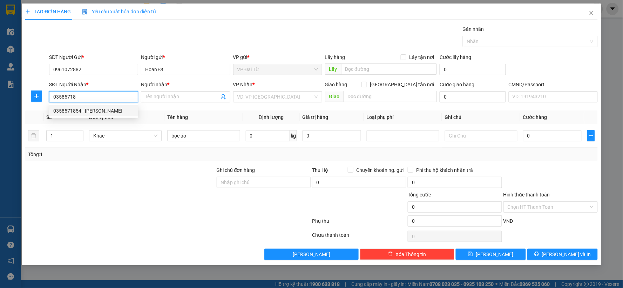
click at [98, 112] on div "0358571854 - [PERSON_NAME]" at bounding box center [93, 111] width 81 height 8
type input "0358571854"
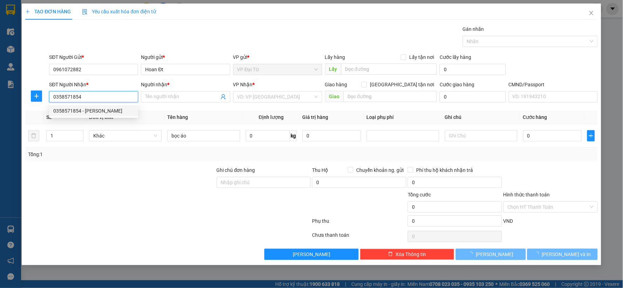
type input "LAN ANH"
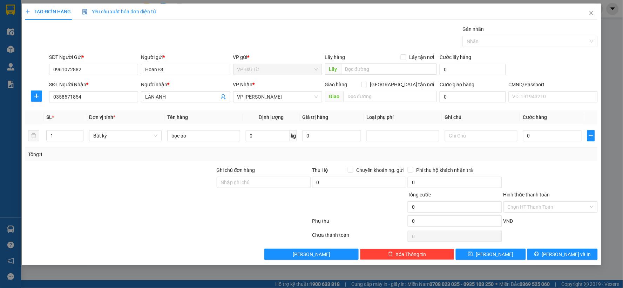
click at [30, 100] on div at bounding box center [36, 96] width 22 height 11
click at [33, 98] on span "plus" at bounding box center [36, 96] width 11 height 6
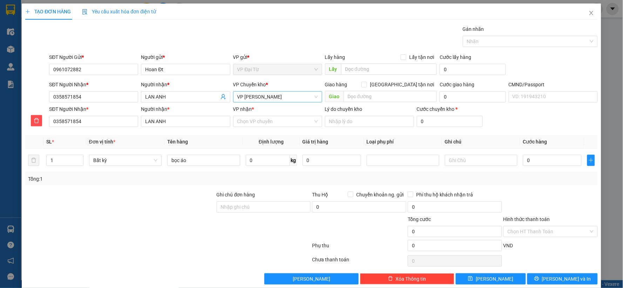
click at [283, 98] on span "VP [PERSON_NAME]" at bounding box center [278, 97] width 81 height 11
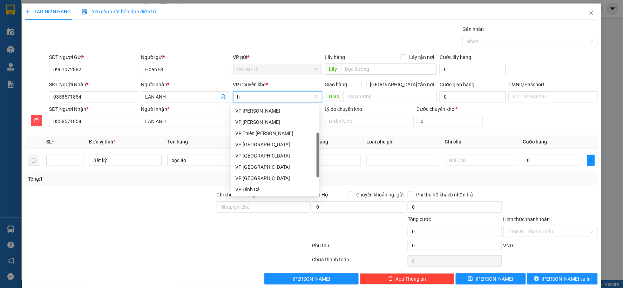
type input "hg"
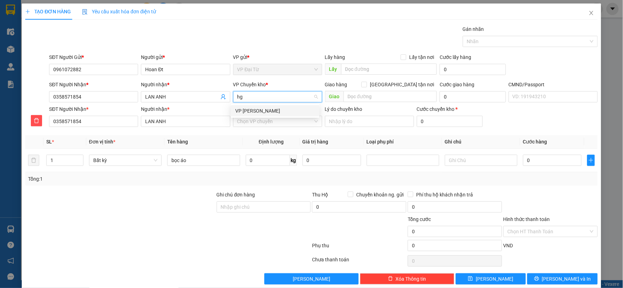
click at [274, 109] on div "VP [PERSON_NAME]" at bounding box center [275, 111] width 80 height 8
click at [278, 125] on input "VP nhận *" at bounding box center [276, 121] width 76 height 11
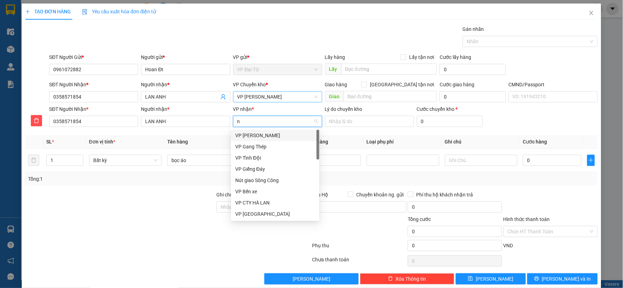
type input "nt"
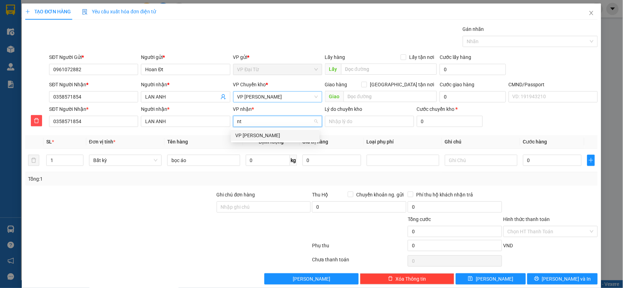
click at [260, 135] on div "VP [PERSON_NAME]" at bounding box center [275, 136] width 80 height 8
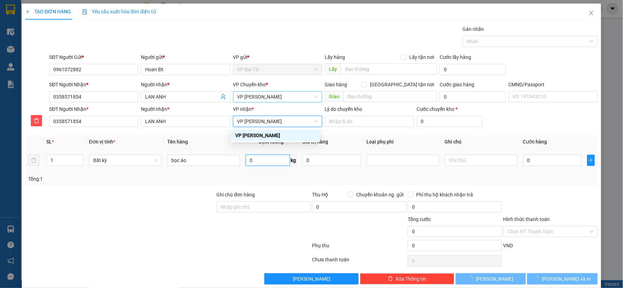
click at [259, 157] on input "0" at bounding box center [268, 160] width 44 height 11
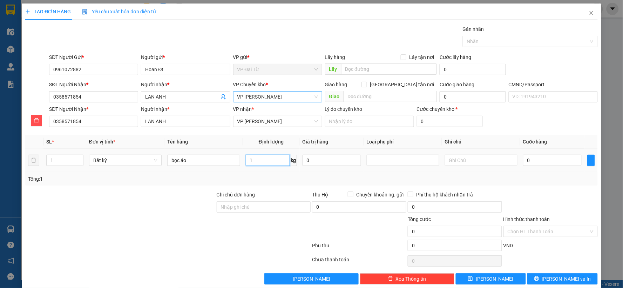
type input "1"
type input "40.000"
click at [514, 192] on div at bounding box center [551, 203] width 96 height 25
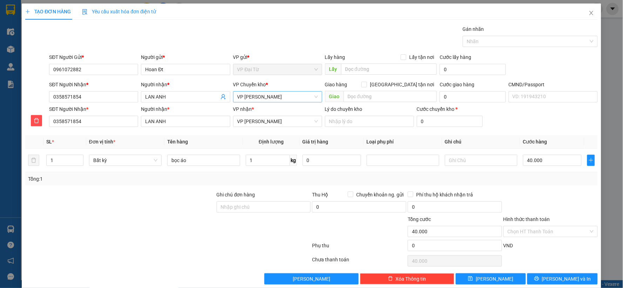
click at [551, 257] on div "Chọn HT Thanh Toán" at bounding box center [551, 261] width 96 height 14
click at [525, 177] on div "Tổng: 1" at bounding box center [311, 179] width 567 height 8
click at [518, 187] on div "Transit Pickup Surcharge Ids Transit Deliver Surcharge Ids Transit Deliver Surc…" at bounding box center [311, 154] width 573 height 259
click at [353, 32] on div "Gói vận chuyển * Tiêu chuẩn Gán nhãn Nhãn" at bounding box center [324, 37] width 552 height 25
click at [186, 216] on div at bounding box center [121, 227] width 192 height 25
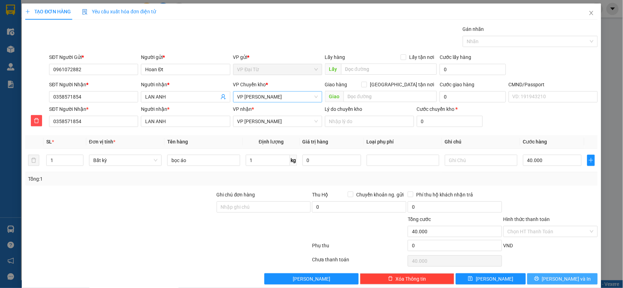
click at [538, 276] on button "[PERSON_NAME] và In" at bounding box center [563, 278] width 71 height 11
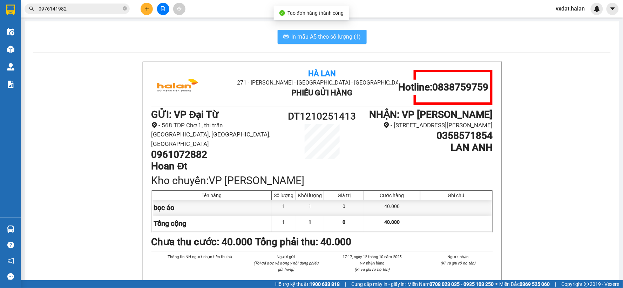
click at [332, 38] on span "In mẫu A5 theo số lượng (1)" at bounding box center [326, 36] width 69 height 9
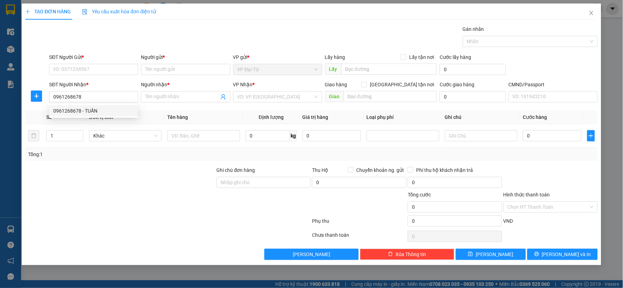
click at [102, 108] on div "0961268678 - TUẤN" at bounding box center [93, 111] width 81 height 8
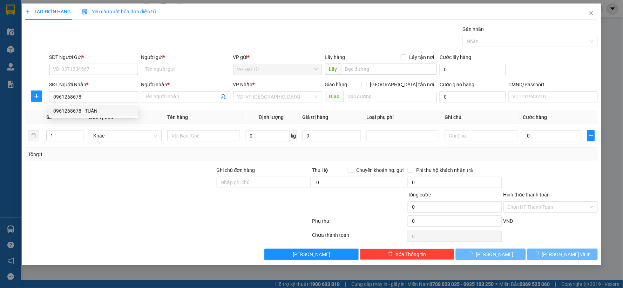
type input "0961268678"
type input "TUẤN"
click at [104, 70] on input "SĐT Người Gửi *" at bounding box center [93, 69] width 89 height 11
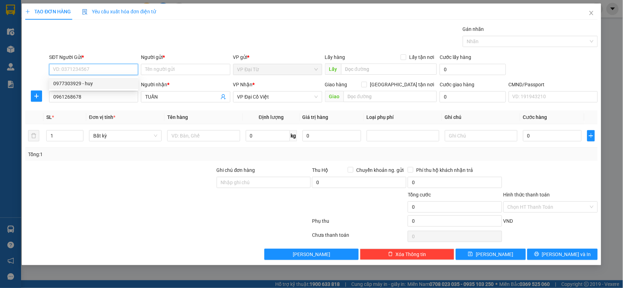
click at [97, 81] on div "0977303929 - huy" at bounding box center [93, 84] width 81 height 8
type input "0977303929"
type input "huy"
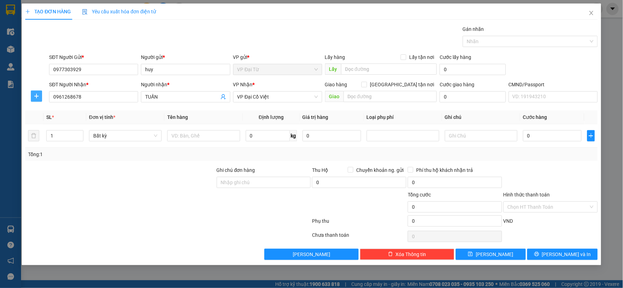
click at [39, 97] on icon "plus" at bounding box center [37, 96] width 6 height 6
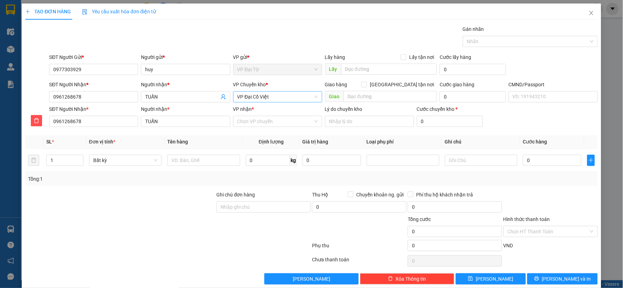
click at [282, 99] on span "VP Đại Cồ Việt" at bounding box center [278, 97] width 81 height 11
type input "hg"
click at [268, 106] on div "VP [PERSON_NAME]" at bounding box center [275, 110] width 88 height 11
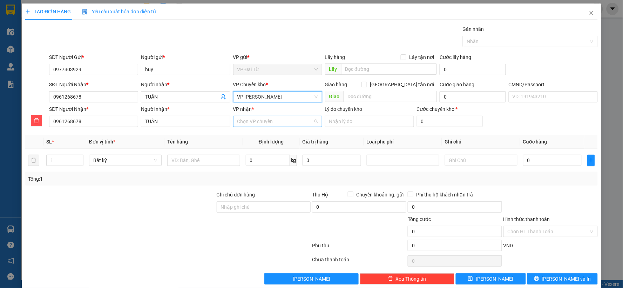
click at [268, 121] on input "VP nhận *" at bounding box center [276, 121] width 76 height 11
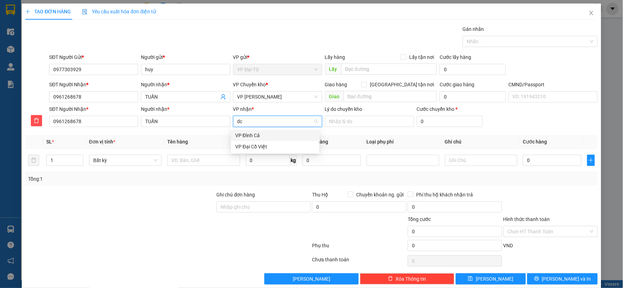
type input "dcv"
click at [260, 133] on div "VP Đại Cồ Việt" at bounding box center [275, 136] width 80 height 8
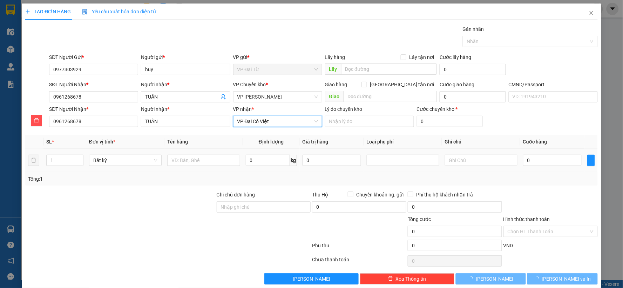
click at [208, 154] on div at bounding box center [203, 160] width 73 height 14
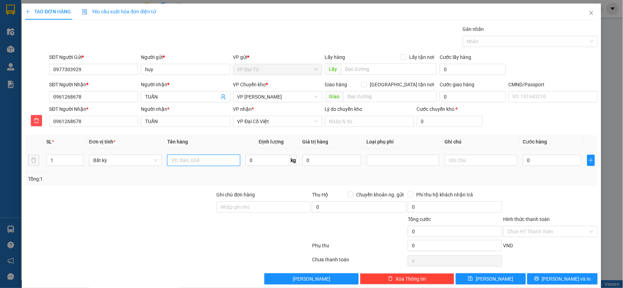
click at [206, 160] on input "text" at bounding box center [203, 160] width 73 height 11
type input "hộp"
type input "22"
type input "80.000"
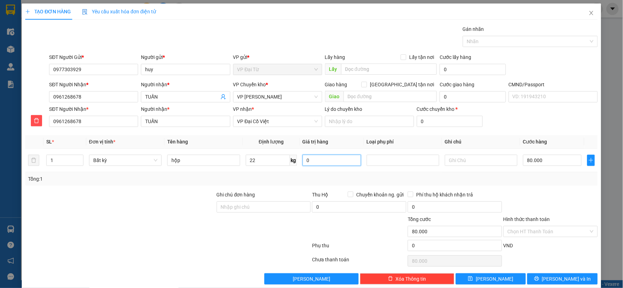
type input "80.000"
click at [563, 281] on span "[PERSON_NAME] và In" at bounding box center [566, 279] width 49 height 8
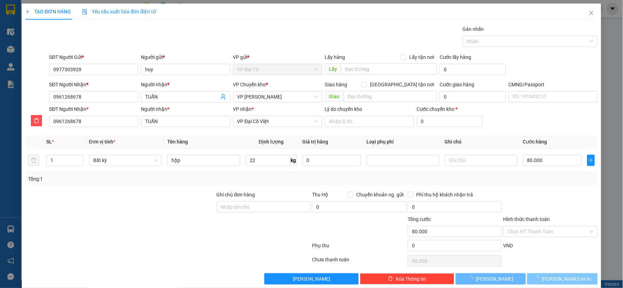
click at [563, 281] on span "[PERSON_NAME] và In" at bounding box center [566, 279] width 49 height 8
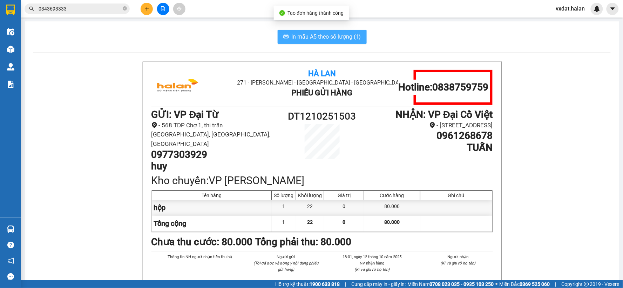
click at [335, 39] on span "In mẫu A5 theo số lượng (1)" at bounding box center [326, 36] width 69 height 9
click at [288, 36] on button "In mẫu A5 theo số lượng (1)" at bounding box center [322, 37] width 89 height 14
click at [346, 39] on span "In mẫu A5 theo số lượng (1)" at bounding box center [326, 36] width 69 height 9
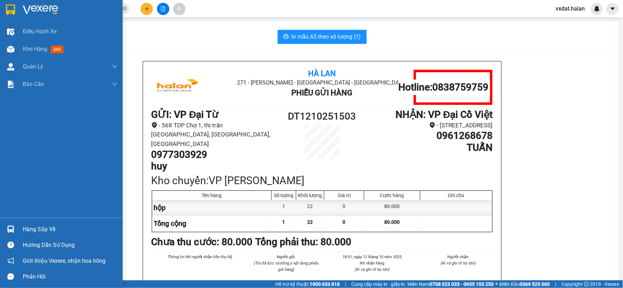
click at [0, 223] on div "Hàng sắp về" at bounding box center [61, 229] width 123 height 16
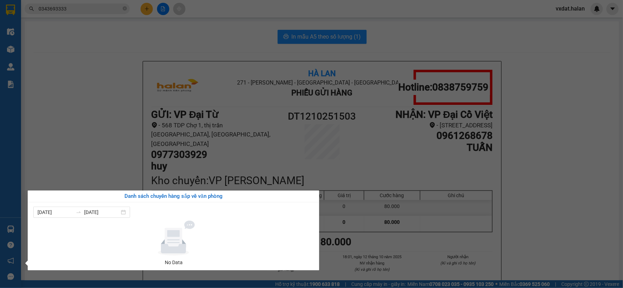
click at [149, 155] on section "Kết quả tìm kiếm ( 10 ) Bộ lọc Mã ĐH Trạng thái Món hàng Thu hộ Tổng cước Chưa …" at bounding box center [311, 144] width 623 height 288
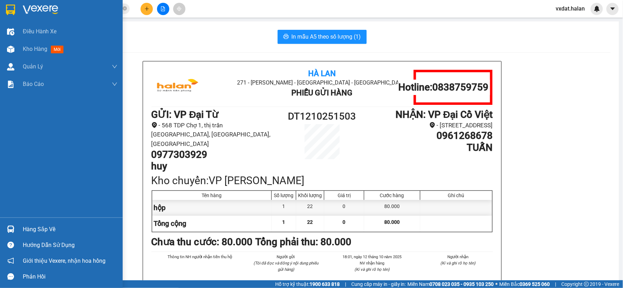
click at [0, 227] on div "Hàng sắp về" at bounding box center [61, 229] width 123 height 16
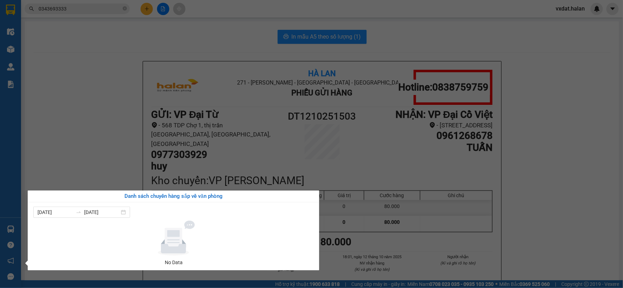
click at [51, 166] on section "Kết quả tìm kiếm ( 10 ) Bộ lọc Mã ĐH Trạng thái Món hàng Thu hộ Tổng cước Chưa …" at bounding box center [311, 144] width 623 height 288
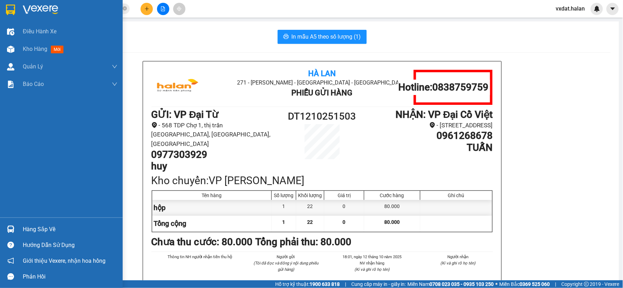
click at [14, 230] on img at bounding box center [10, 229] width 7 height 7
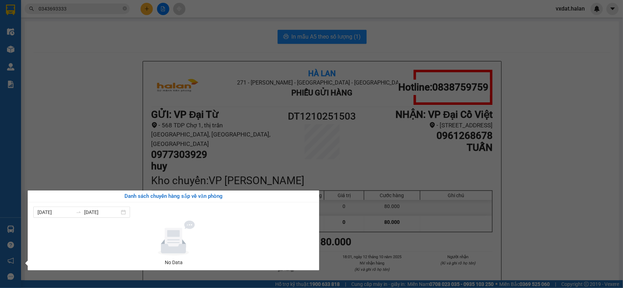
click at [20, 48] on div "Điều hành xe Kho hàng mới Quản Lý Quản lý chuyến Quản lý kiểm kho Báo cáo 12. T…" at bounding box center [10, 144] width 21 height 288
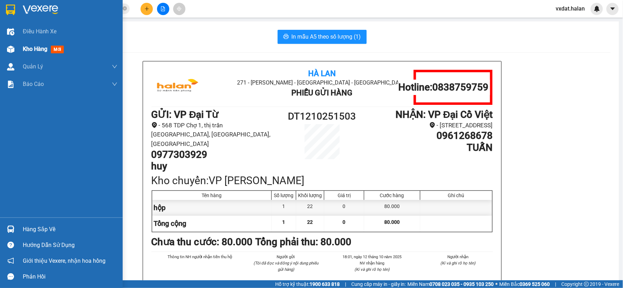
click at [7, 48] on img at bounding box center [10, 49] width 7 height 7
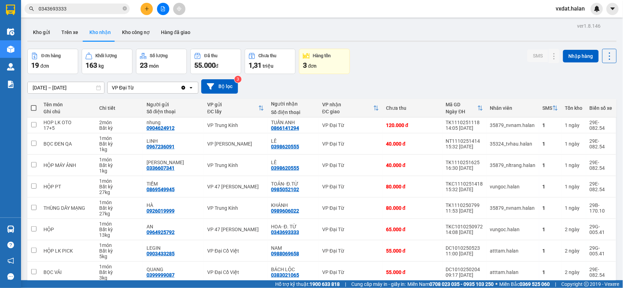
click at [417, 74] on div "[DATE] – [DATE] Press the down arrow key to interact with the calendar and sele…" at bounding box center [322, 86] width 590 height 25
click at [34, 36] on button "Kho gửi" at bounding box center [41, 32] width 28 height 17
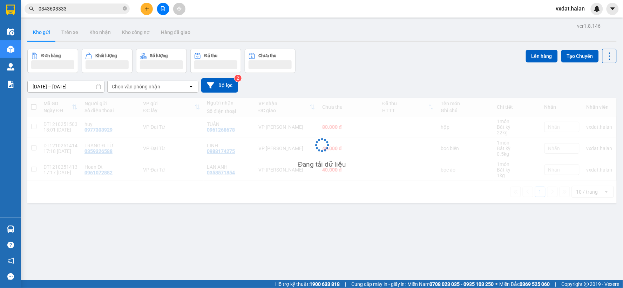
click at [386, 58] on div "Đơn hàng Khối lượng Số lượng Đã thu Chưa thu Lên hàng Tạo Chuyến" at bounding box center [322, 61] width 590 height 24
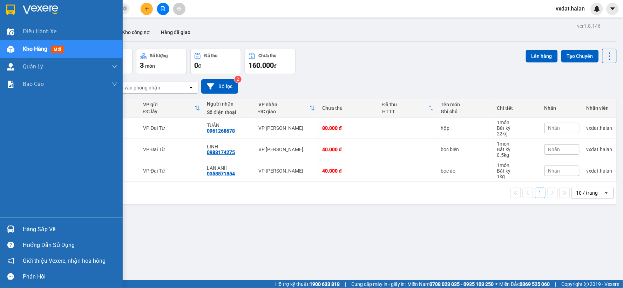
click at [0, 227] on div "Hàng sắp về" at bounding box center [61, 229] width 123 height 16
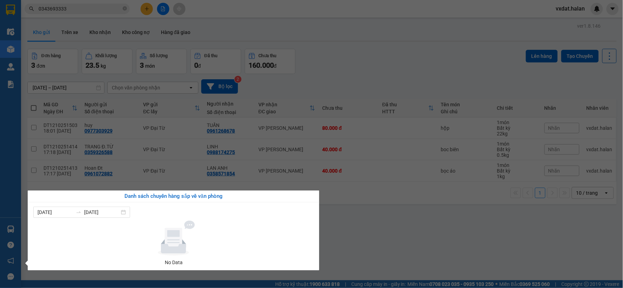
click at [388, 68] on section "Kết quả tìm kiếm ( 10 ) Bộ lọc Mã ĐH Trạng thái Món hàng Thu hộ Tổng cước Chưa …" at bounding box center [311, 144] width 623 height 288
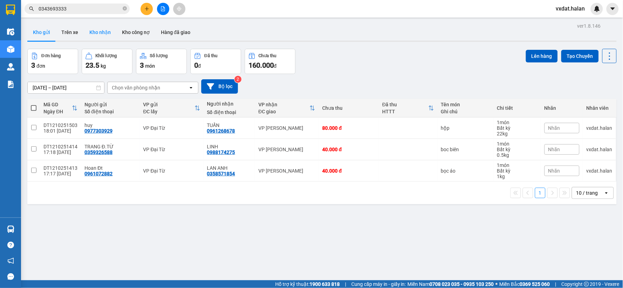
click at [100, 33] on button "Kho nhận" at bounding box center [100, 32] width 33 height 17
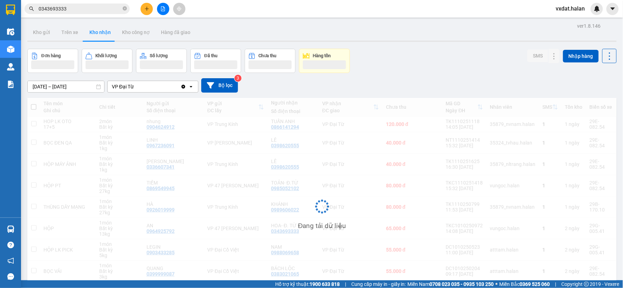
click at [439, 67] on div "Đơn hàng Khối lượng Số lượng Đã thu Chưa thu Hàng tồn SMS Nhập hàng" at bounding box center [322, 61] width 590 height 24
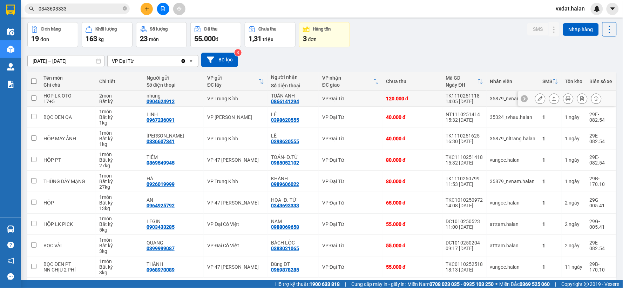
scroll to position [39, 0]
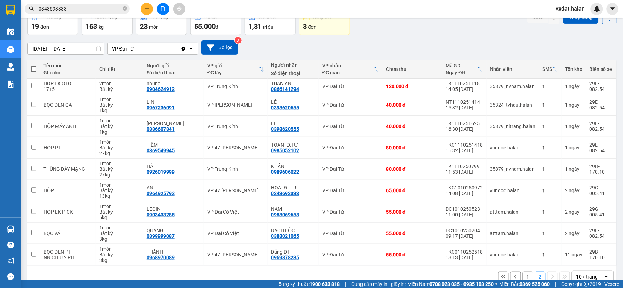
click at [523, 275] on button "1" at bounding box center [528, 277] width 11 height 11
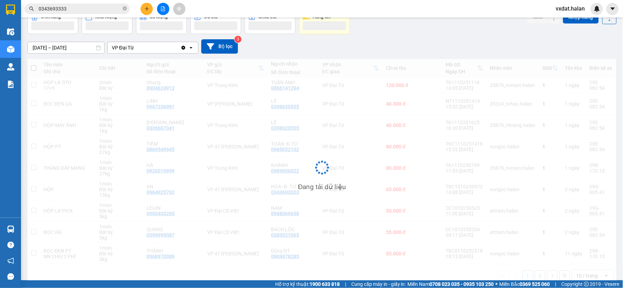
click at [439, 44] on div "[DATE] – [DATE] Press the down arrow key to interact with the calendar and sele…" at bounding box center [322, 46] width 590 height 14
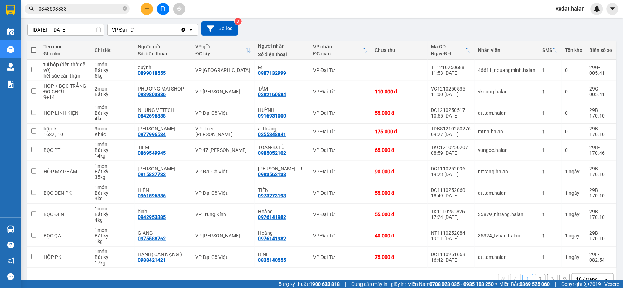
scroll to position [75, 0]
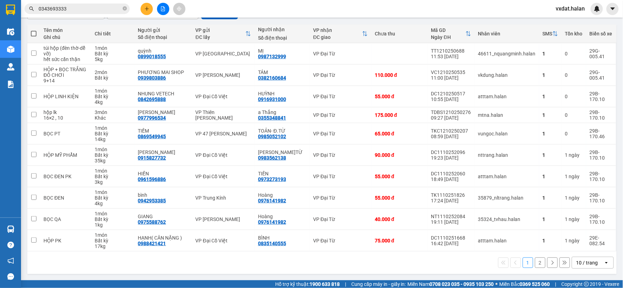
click at [215, 269] on div "1 2 10 / trang open" at bounding box center [322, 263] width 590 height 22
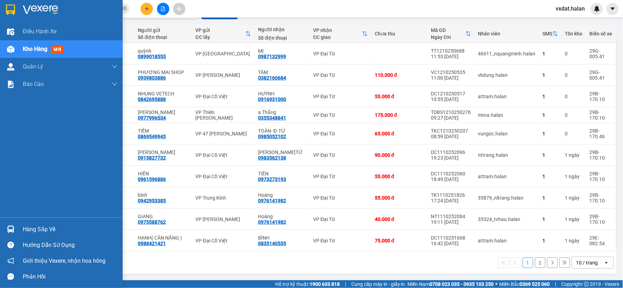
click at [20, 222] on div "Hàng sắp về" at bounding box center [61, 229] width 123 height 16
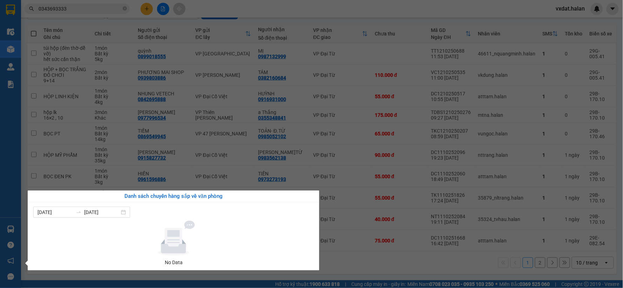
click at [318, 262] on div "06/10/2025 12/10/2025 No Data" at bounding box center [174, 236] width 292 height 68
click at [332, 257] on section "Kết quả tìm kiếm ( 10 ) Bộ lọc Mã ĐH Trạng thái Món hàng Thu hộ Tổng cước Chưa …" at bounding box center [311, 144] width 623 height 288
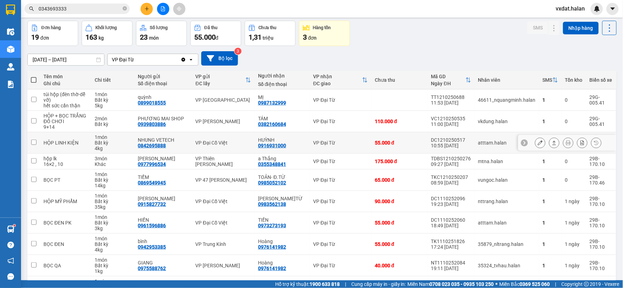
scroll to position [0, 0]
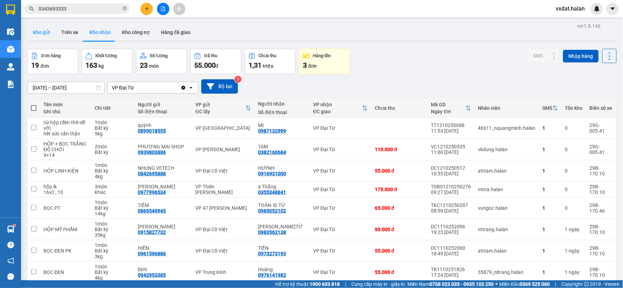
click at [35, 34] on button "Kho gửi" at bounding box center [41, 32] width 28 height 17
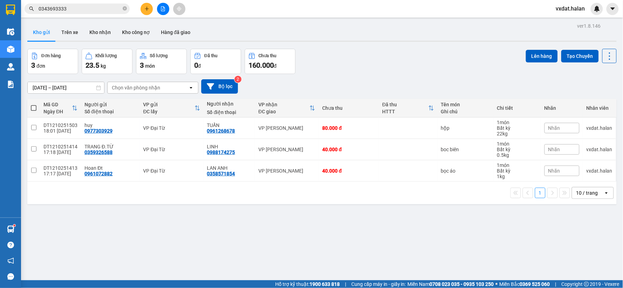
click at [34, 109] on span at bounding box center [34, 108] width 6 height 6
click at [34, 105] on input "checkbox" at bounding box center [34, 105] width 0 height 0
checkbox input "true"
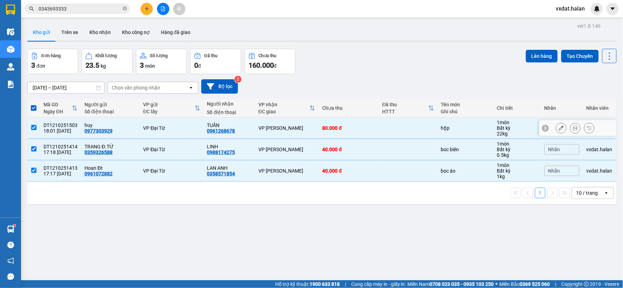
click at [32, 129] on input "checkbox" at bounding box center [33, 127] width 5 height 5
checkbox input "false"
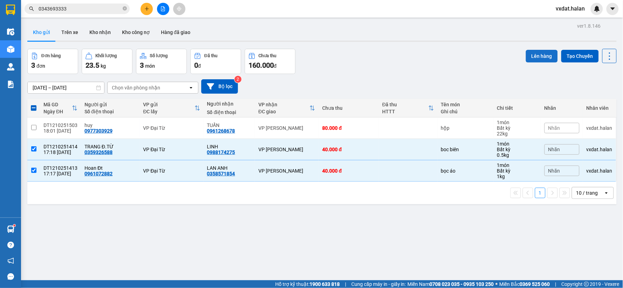
click at [536, 60] on div "Lên hàng Tạo Chuyến" at bounding box center [571, 61] width 91 height 25
click at [536, 57] on button "Lên hàng" at bounding box center [542, 56] width 32 height 13
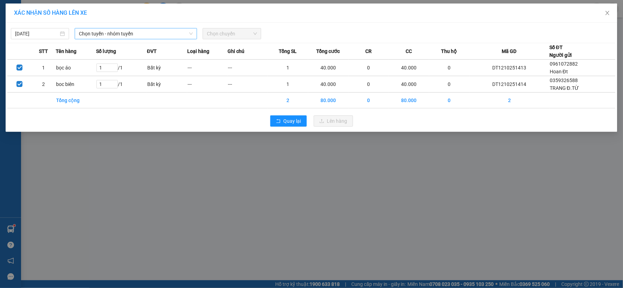
click at [156, 34] on span "Chọn tuyến - nhóm tuyến" at bounding box center [136, 33] width 114 height 11
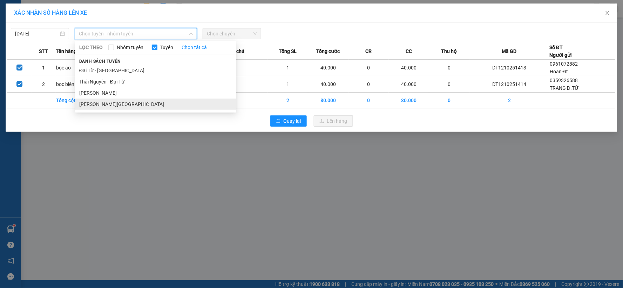
click at [138, 109] on li "[PERSON_NAME][GEOGRAPHIC_DATA]" at bounding box center [155, 104] width 161 height 11
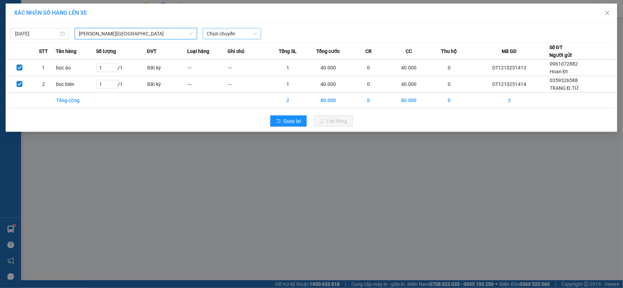
click at [231, 37] on span "Chọn chuyến" at bounding box center [232, 33] width 50 height 11
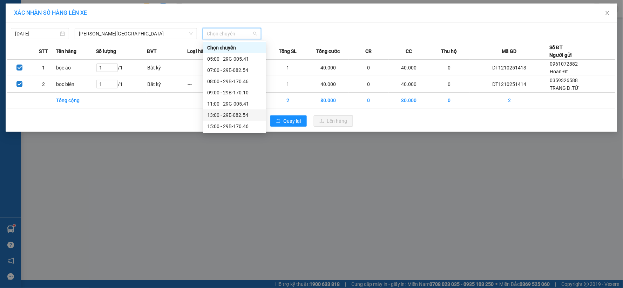
scroll to position [34, 0]
click at [234, 105] on div "17:00 - 29B-170.10" at bounding box center [234, 104] width 55 height 8
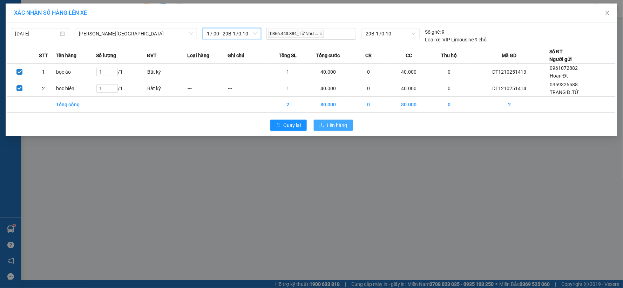
click at [318, 122] on button "Lên hàng" at bounding box center [333, 125] width 39 height 11
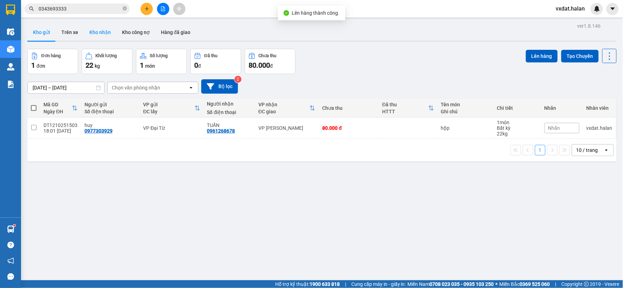
click at [105, 36] on button "Kho nhận" at bounding box center [100, 32] width 33 height 17
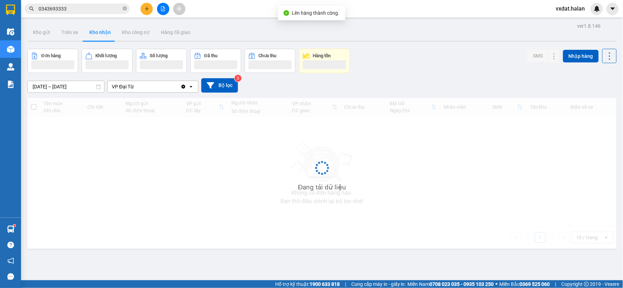
click at [105, 36] on button "Kho nhận" at bounding box center [100, 32] width 33 height 17
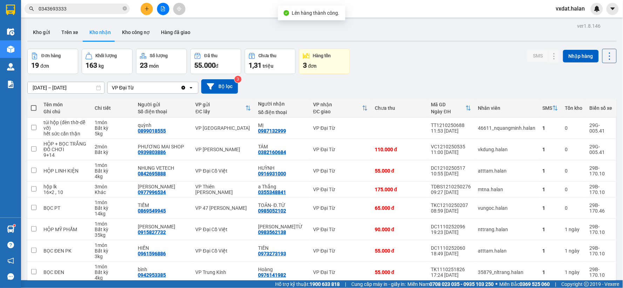
click at [418, 60] on div "Đơn hàng 19 đơn Khối lượng 163 kg Số lượng 23 món Đã thu 55.000 đ Chưa thu 1,31…" at bounding box center [322, 61] width 590 height 25
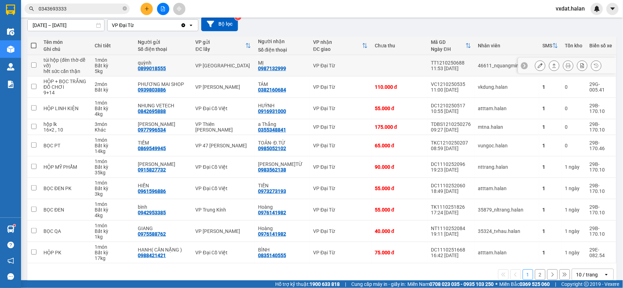
scroll to position [75, 0]
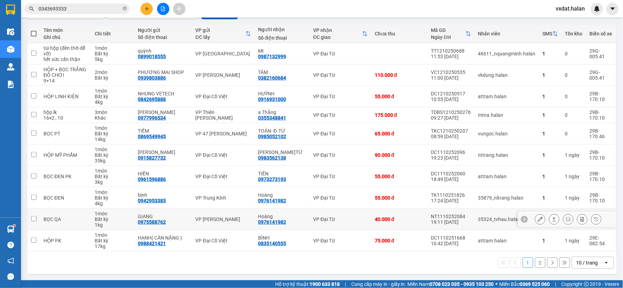
click at [282, 221] on div "0976141982" at bounding box center [272, 222] width 28 height 6
copy div "0976141982"
click at [114, 14] on div "Kết quả tìm kiếm ( 10 ) Bộ lọc Mã ĐH Trạng thái Món hàng Thu hộ Tổng cước Chưa …" at bounding box center [68, 9] width 137 height 12
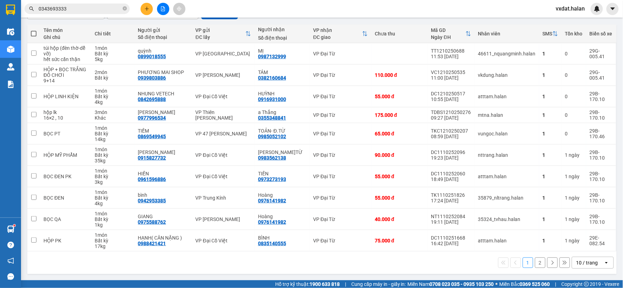
click at [114, 13] on span "0343693333" at bounding box center [77, 9] width 105 height 11
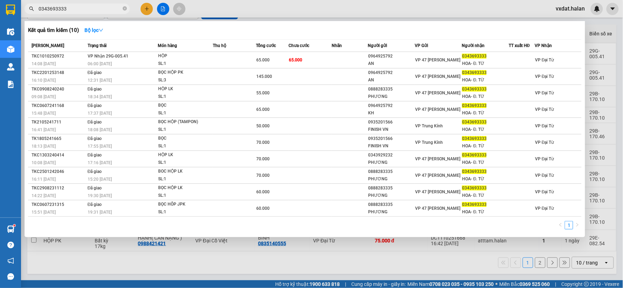
click at [114, 10] on input "0343693333" at bounding box center [80, 9] width 83 height 8
paste input "976141982"
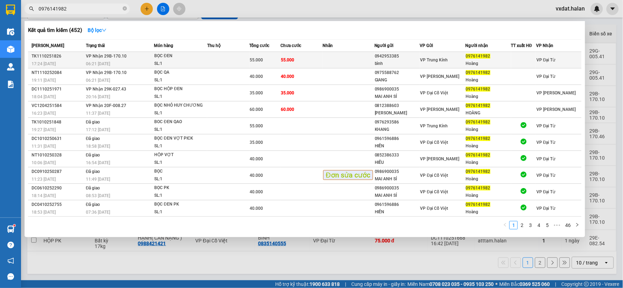
type input "0976141982"
click at [384, 56] on div "0942953385" at bounding box center [397, 56] width 45 height 7
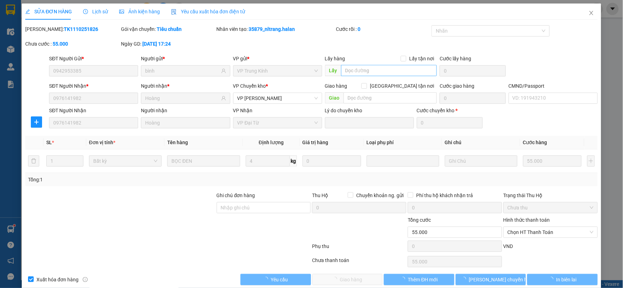
type input "0942953385"
type input "bình"
type input "0976141982"
type input "Hoàng"
type input "0"
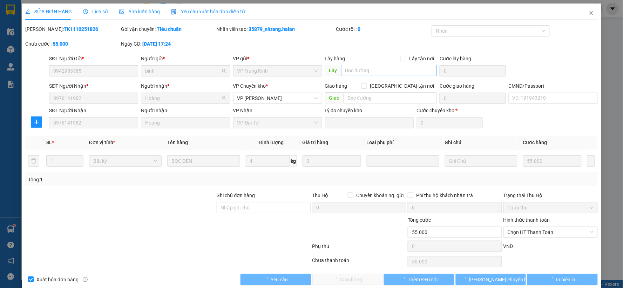
type input "55.000"
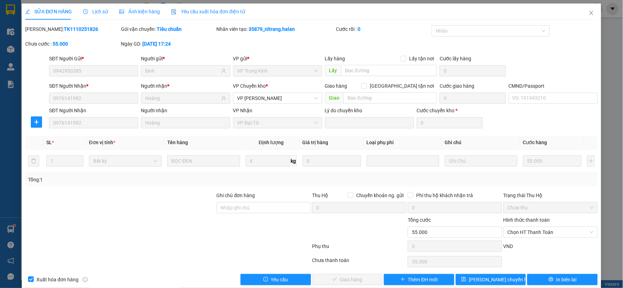
click at [523, 241] on div "Phụ thu 0 VND" at bounding box center [312, 248] width 574 height 14
click at [524, 234] on span "Chọn HT Thanh Toán" at bounding box center [551, 232] width 86 height 11
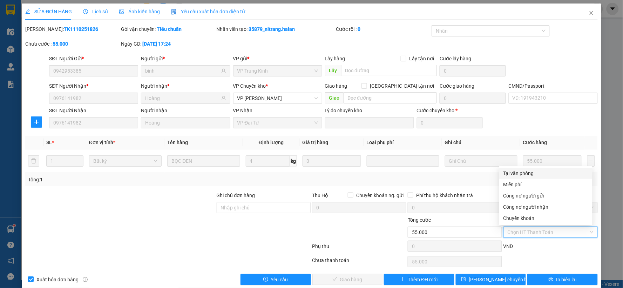
click at [520, 172] on div "Tại văn phòng" at bounding box center [546, 173] width 85 height 8
type input "0"
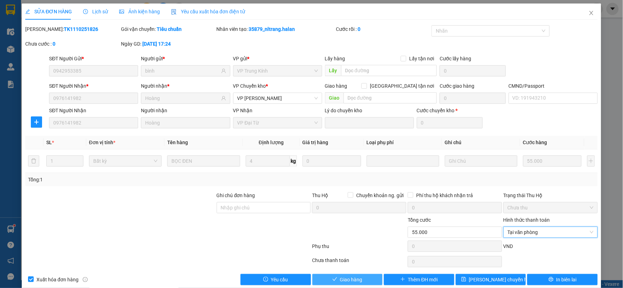
click at [341, 275] on button "Giao hàng" at bounding box center [348, 279] width 71 height 11
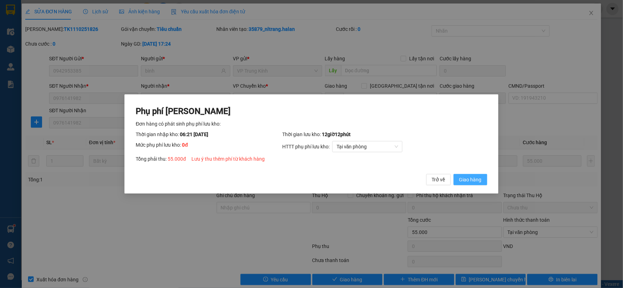
click at [479, 181] on span "Giao hàng" at bounding box center [471, 180] width 22 height 8
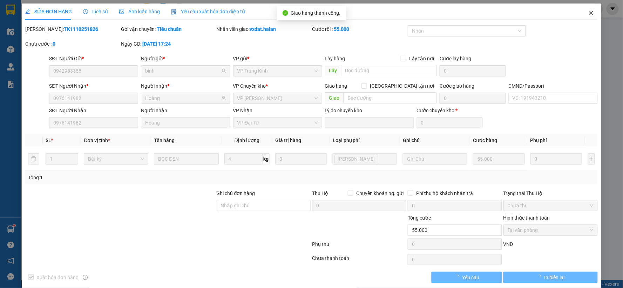
click at [590, 16] on span "Close" at bounding box center [592, 14] width 20 height 20
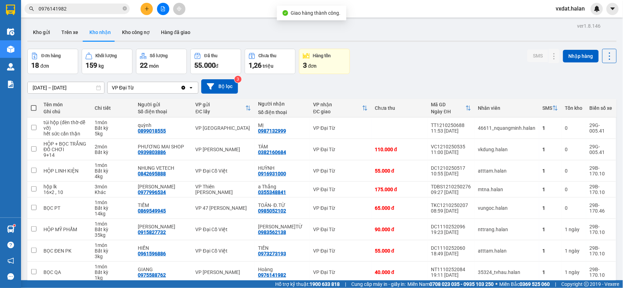
click at [106, 11] on input "0976141982" at bounding box center [80, 9] width 83 height 8
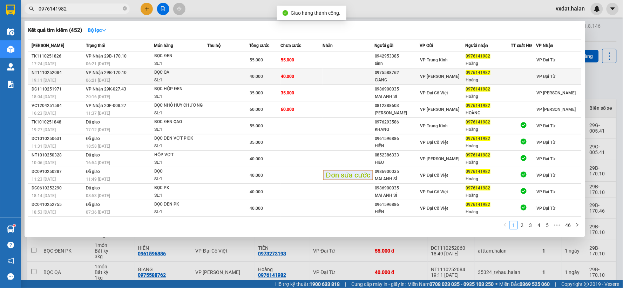
click at [311, 77] on td "40.000" at bounding box center [302, 76] width 42 height 16
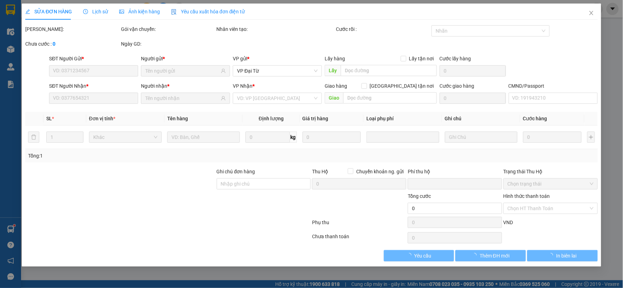
type input "0975588762"
type input "GIANG"
type input "0976141982"
type input "Hoàng"
type input "0"
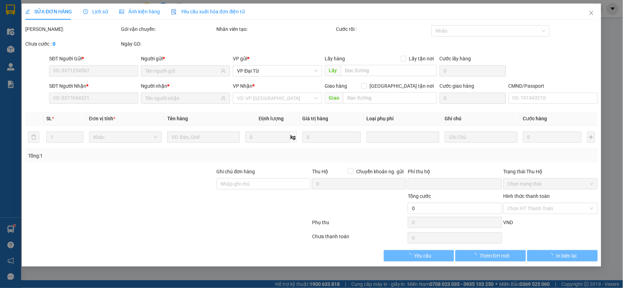
type input "40.000"
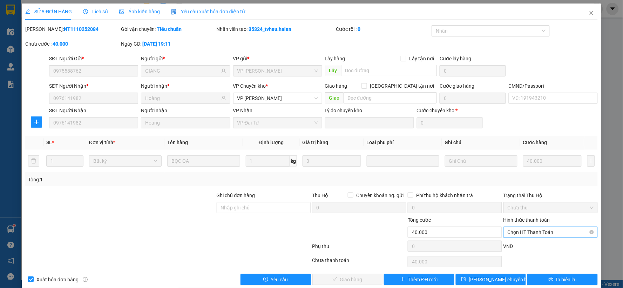
click at [525, 233] on span "Chọn HT Thanh Toán" at bounding box center [551, 232] width 86 height 11
click at [526, 174] on div "Tại văn phòng" at bounding box center [546, 173] width 85 height 8
type input "0"
click at [346, 279] on span "Giao hàng" at bounding box center [351, 280] width 22 height 8
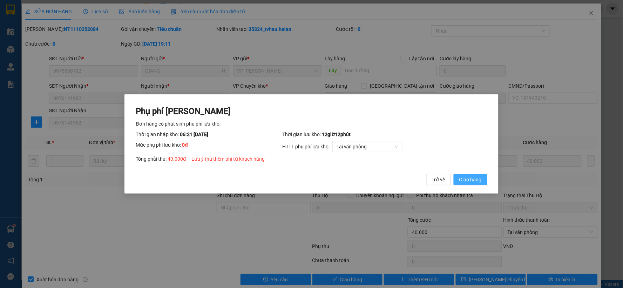
click at [473, 181] on span "Giao hàng" at bounding box center [471, 180] width 22 height 8
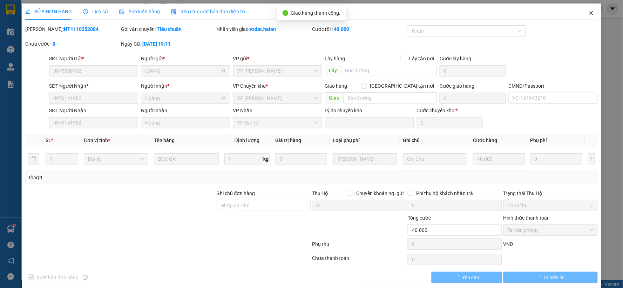
click at [582, 18] on span "Close" at bounding box center [592, 14] width 20 height 20
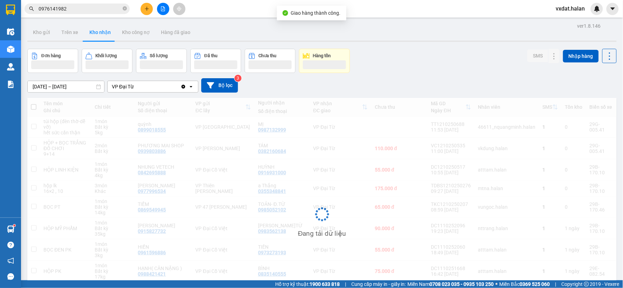
click at [379, 78] on div "[DATE] – [DATE] Press the down arrow key to interact with the calendar and sele…" at bounding box center [322, 85] width 590 height 14
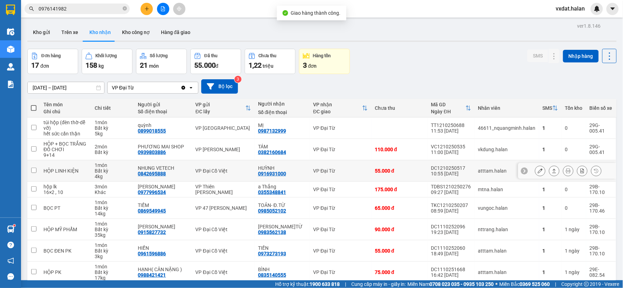
scroll to position [39, 0]
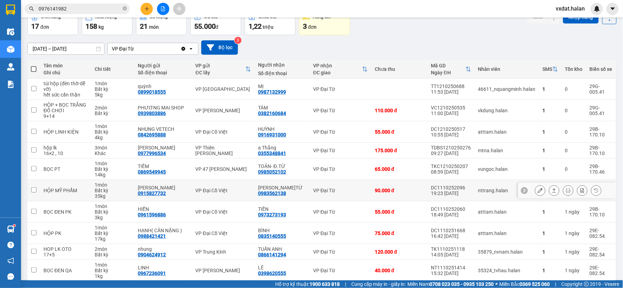
click at [278, 195] on div "0983562138" at bounding box center [272, 194] width 28 height 6
copy div "0983562138"
click at [388, 26] on div "Đơn hàng 17 đơn Khối lượng 158 kg Số lượng 21 món Đã thu 55.000 đ Chưa thu 1,22…" at bounding box center [322, 22] width 590 height 25
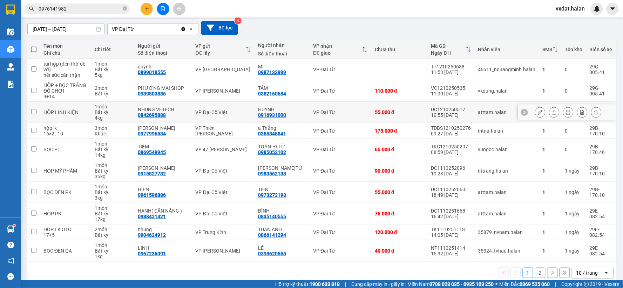
scroll to position [69, 0]
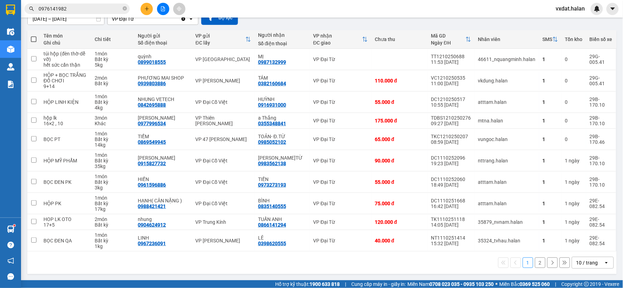
click at [535, 265] on button "2" at bounding box center [540, 263] width 11 height 11
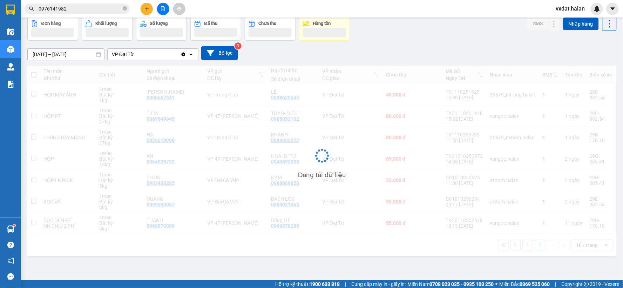
scroll to position [32, 0]
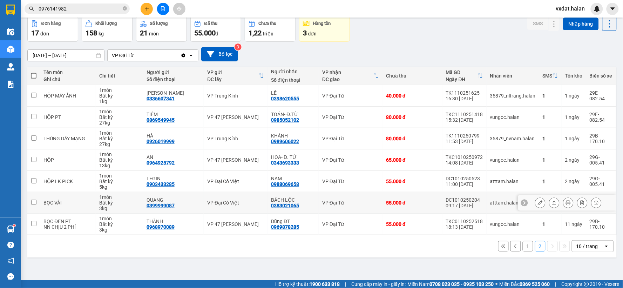
click at [552, 201] on icon at bounding box center [554, 202] width 5 height 5
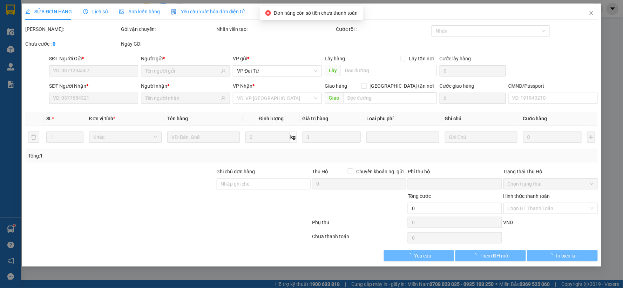
type input "0399999087"
type input "QUANG"
type input "0383021065"
type input "BÁCH LỘC"
type input "0"
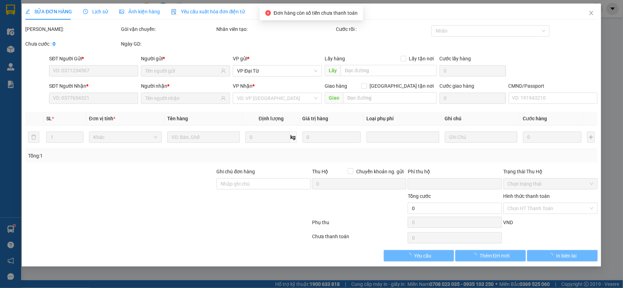
type input "55.000"
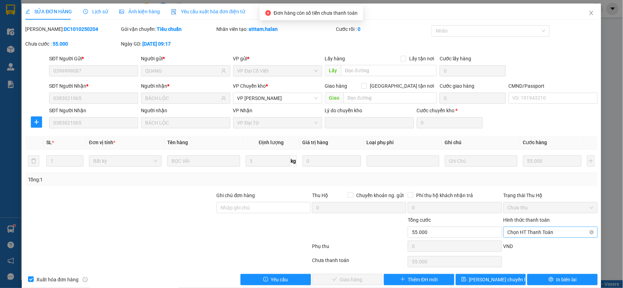
click at [533, 232] on span "Chọn HT Thanh Toán" at bounding box center [551, 232] width 86 height 11
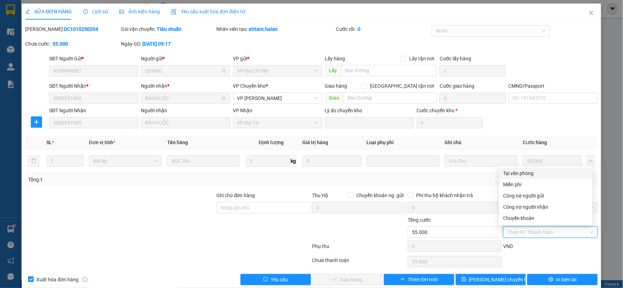
click at [523, 174] on div "Tại văn phòng" at bounding box center [546, 173] width 85 height 8
type input "0"
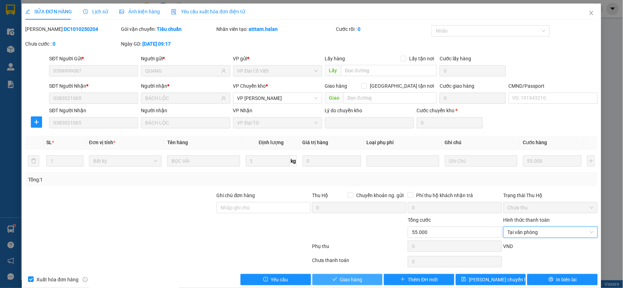
click at [354, 283] on span "Giao hàng" at bounding box center [351, 280] width 22 height 8
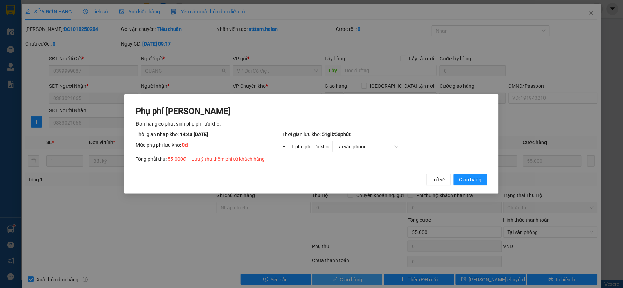
click at [454, 174] on button "Giao hàng" at bounding box center [471, 179] width 34 height 11
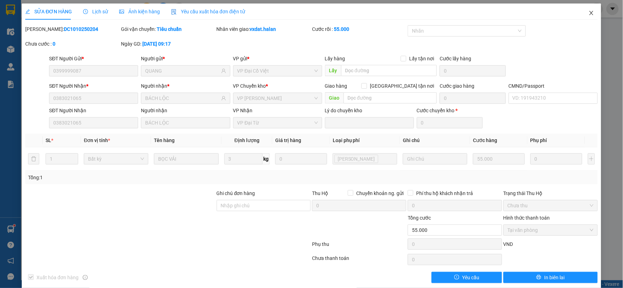
click at [589, 14] on icon "close" at bounding box center [592, 13] width 6 height 6
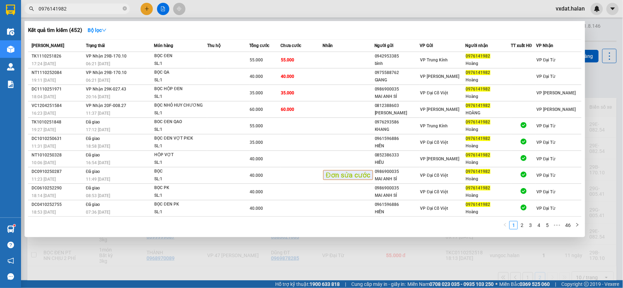
click at [86, 9] on input "0976141982" at bounding box center [80, 9] width 83 height 8
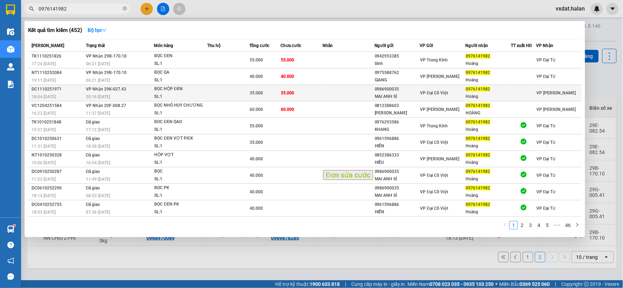
click at [302, 95] on td "35.000" at bounding box center [302, 93] width 42 height 16
click at [39, 89] on div "DC1110251971" at bounding box center [58, 89] width 52 height 7
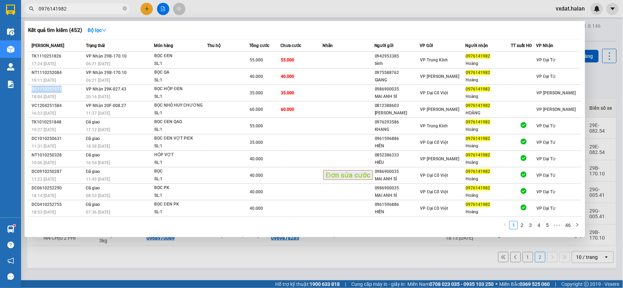
copy div "DC1110251971"
